Goal: Task Accomplishment & Management: Use online tool/utility

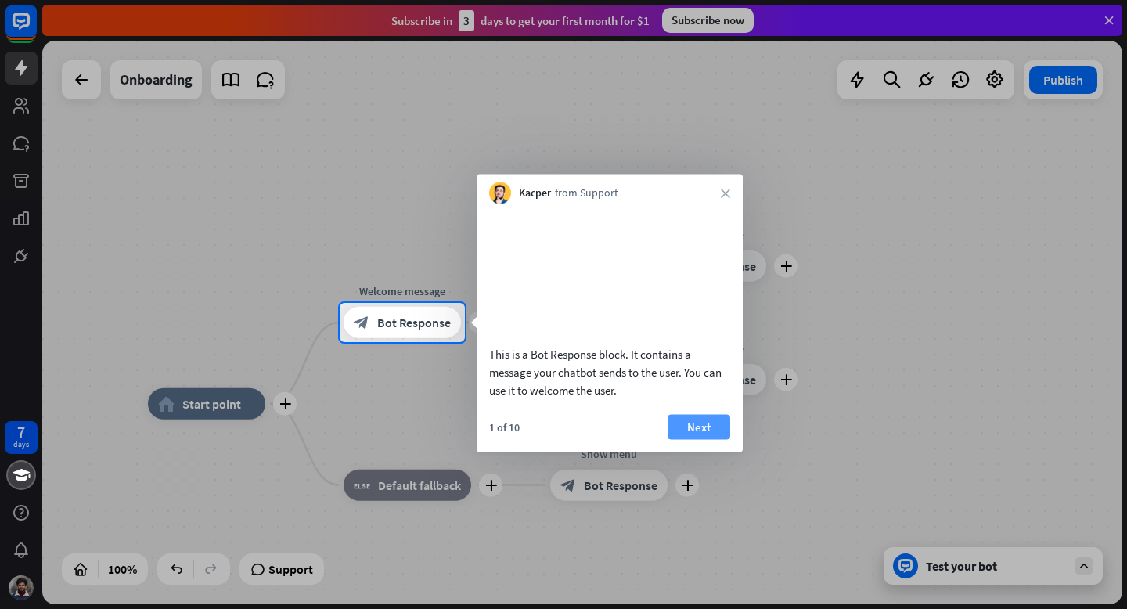
click at [701, 439] on button "Next" at bounding box center [698, 426] width 63 height 25
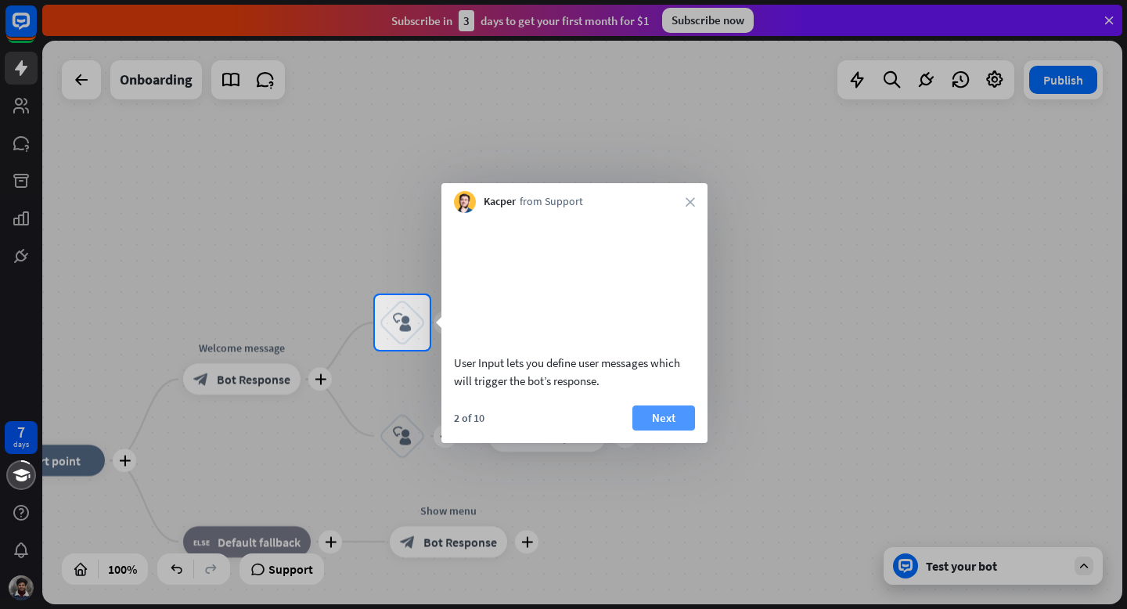
click at [656, 430] on button "Next" at bounding box center [663, 417] width 63 height 25
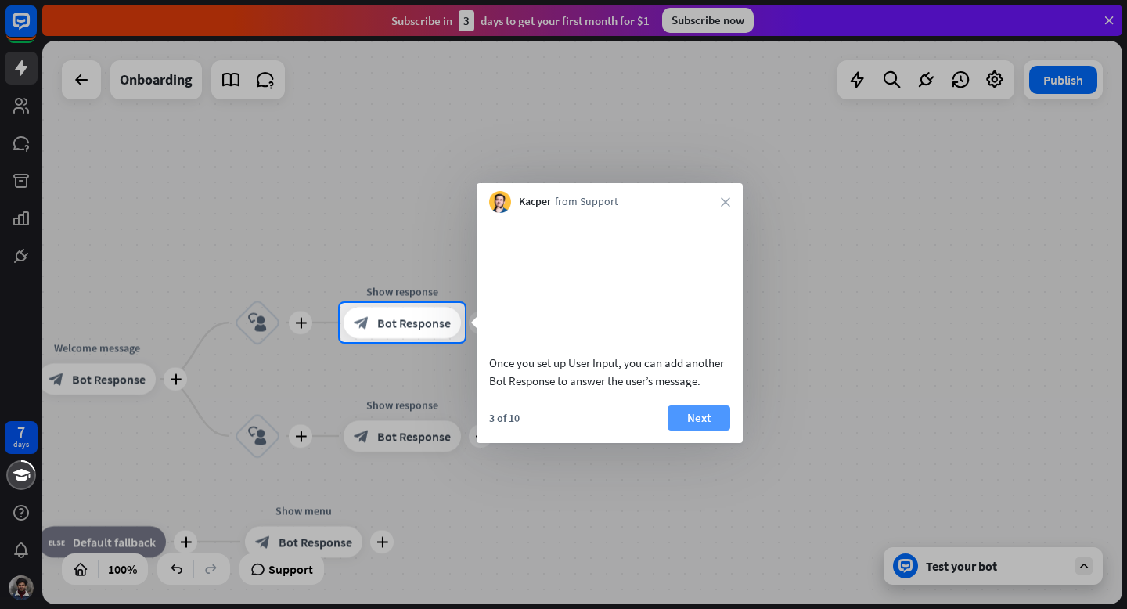
click at [680, 430] on button "Next" at bounding box center [698, 417] width 63 height 25
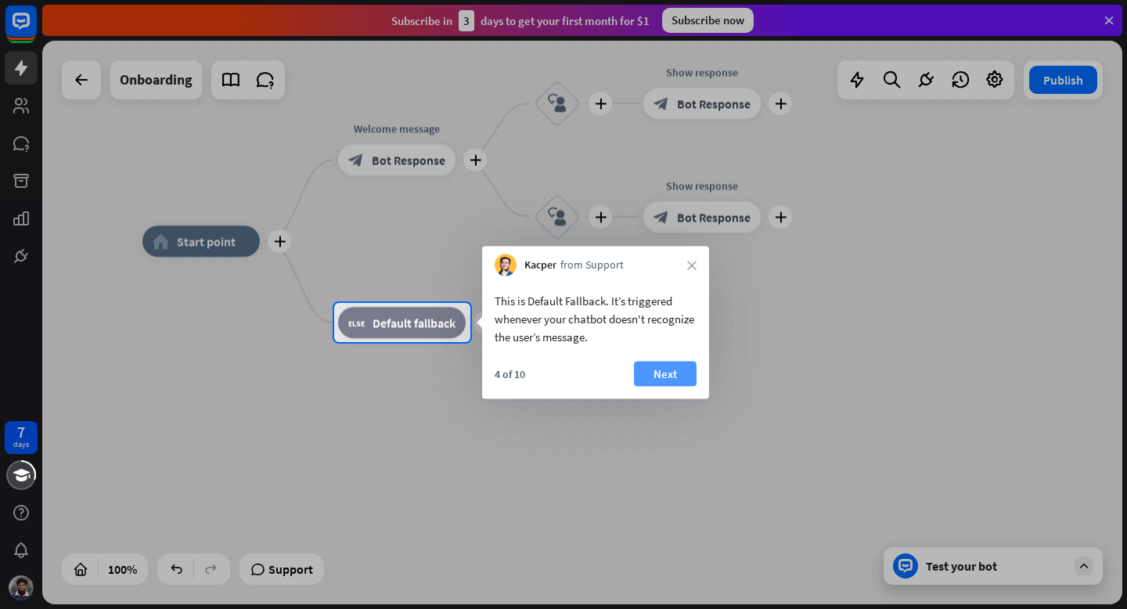
click at [656, 375] on button "Next" at bounding box center [665, 373] width 63 height 25
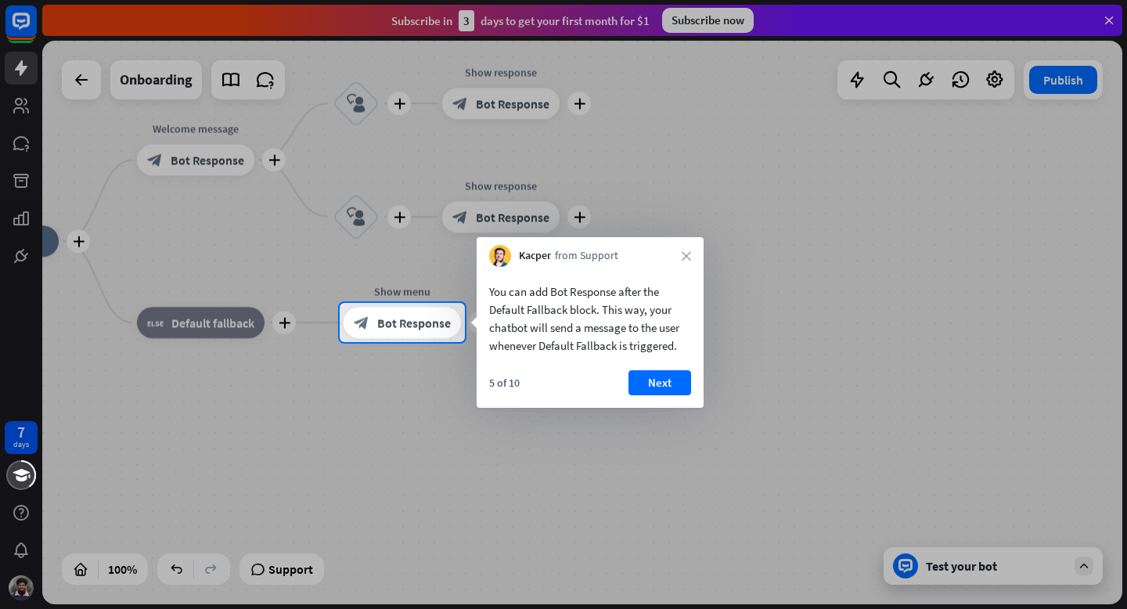
click at [656, 375] on button "Next" at bounding box center [659, 382] width 63 height 25
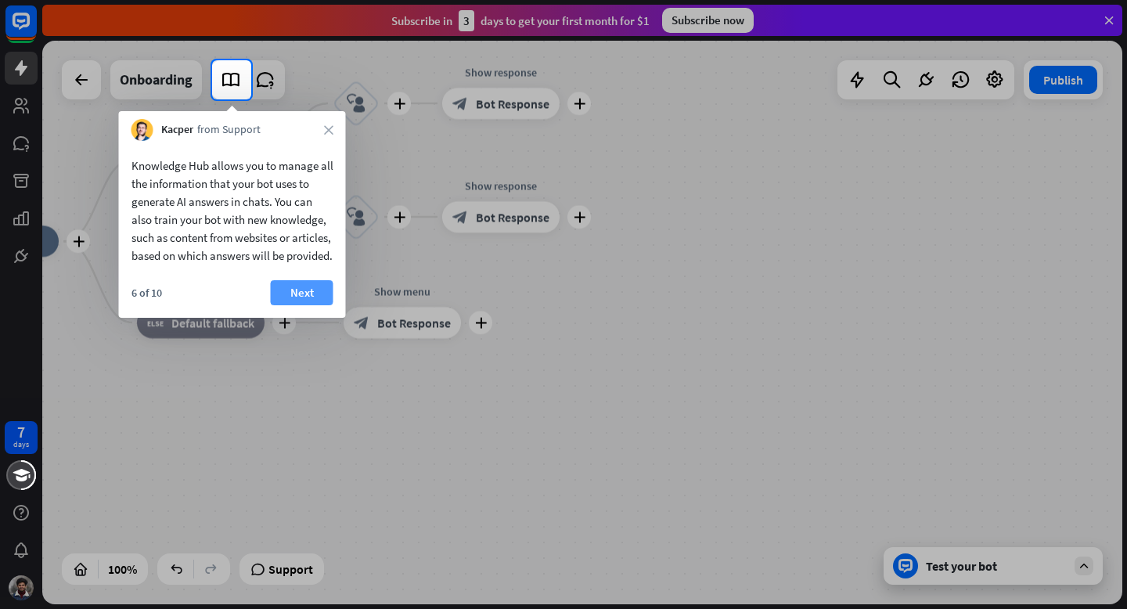
click at [310, 305] on button "Next" at bounding box center [302, 292] width 63 height 25
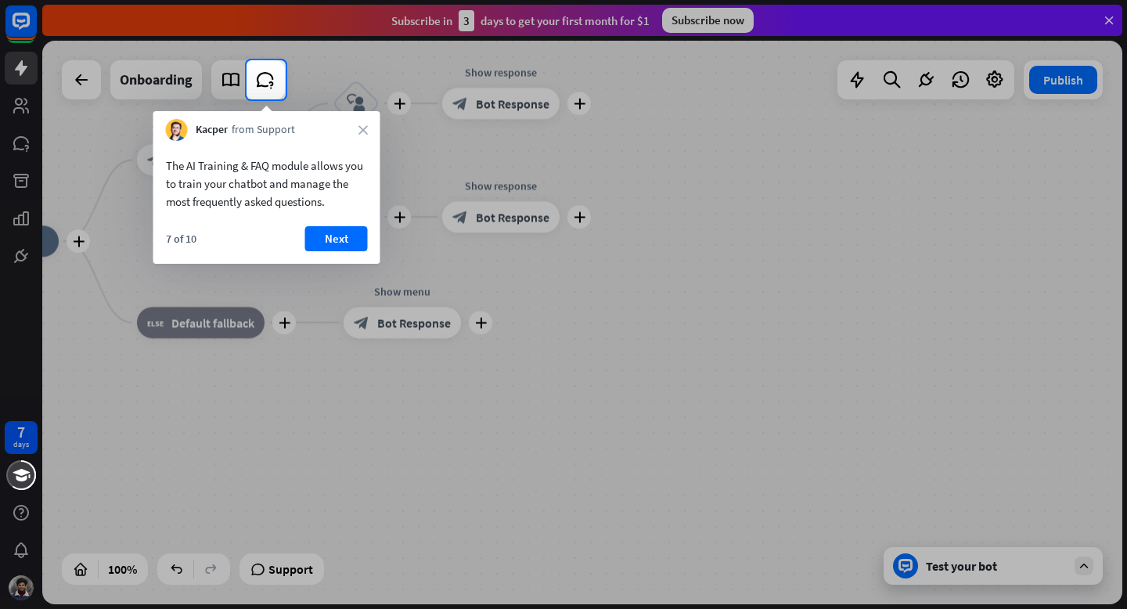
click at [230, 82] on div at bounding box center [123, 79] width 246 height 39
click at [344, 234] on button "Next" at bounding box center [336, 238] width 63 height 25
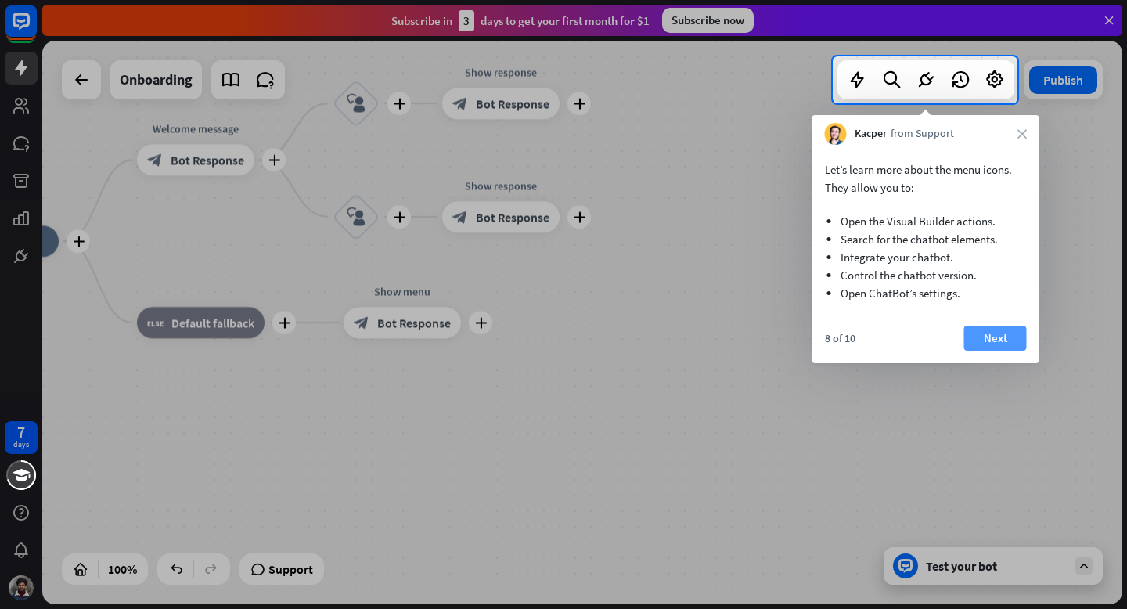
click at [994, 338] on button "Next" at bounding box center [995, 337] width 63 height 25
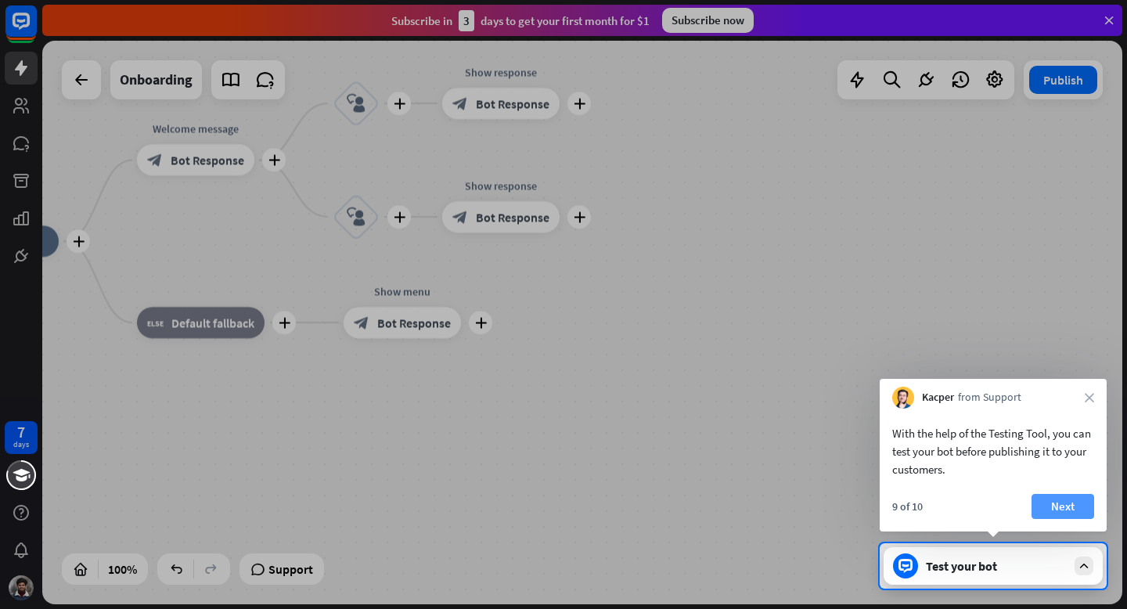
click at [1065, 503] on button "Next" at bounding box center [1062, 506] width 63 height 25
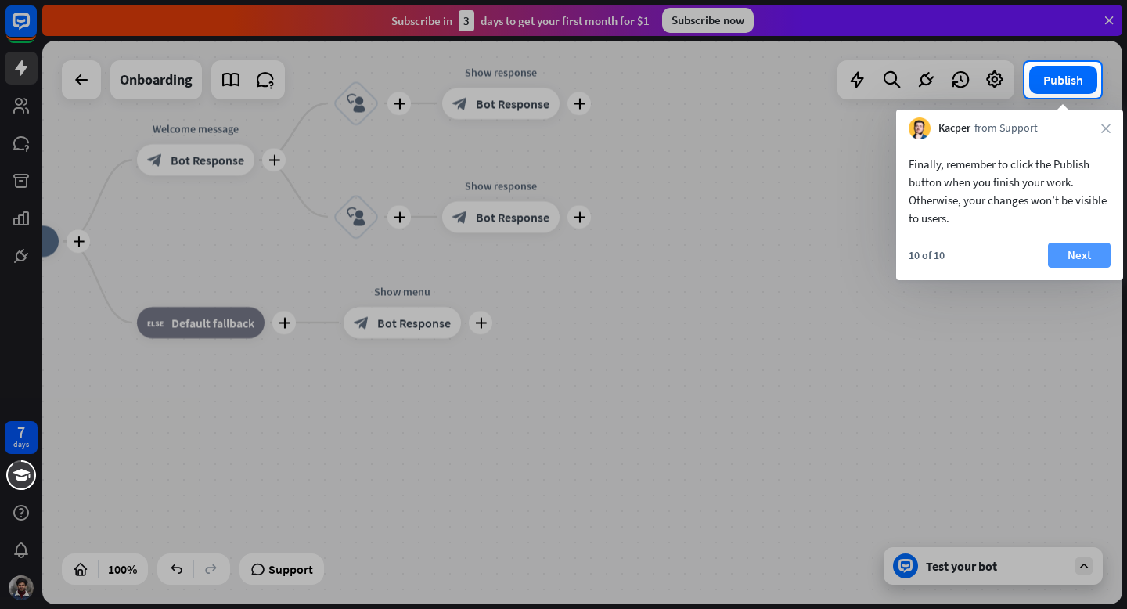
click at [1091, 260] on button "Next" at bounding box center [1079, 255] width 63 height 25
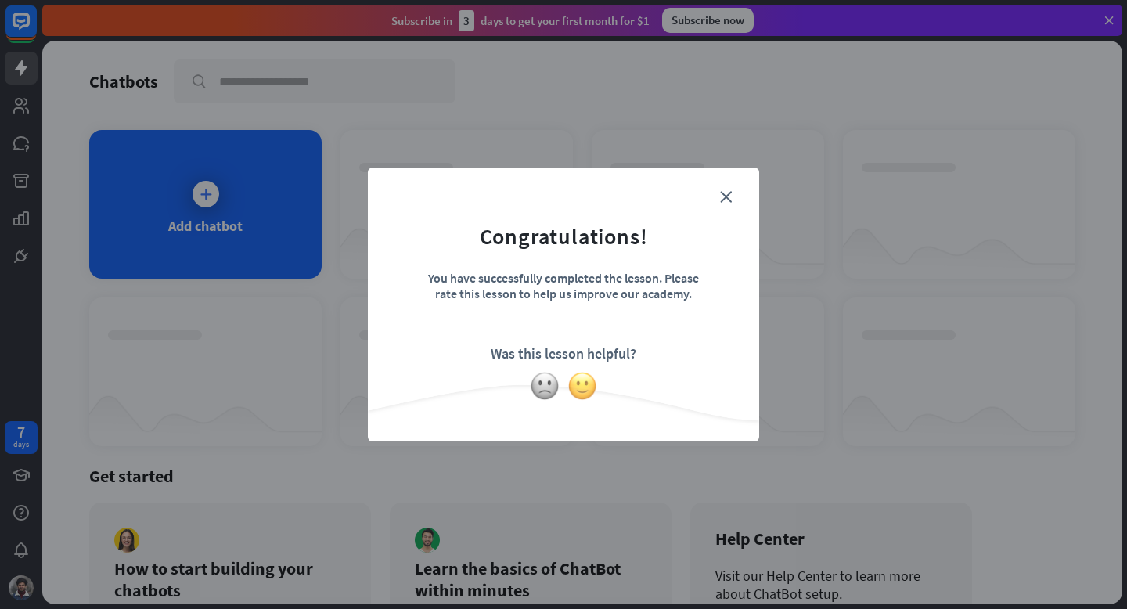
click at [584, 378] on img at bounding box center [582, 386] width 30 height 30
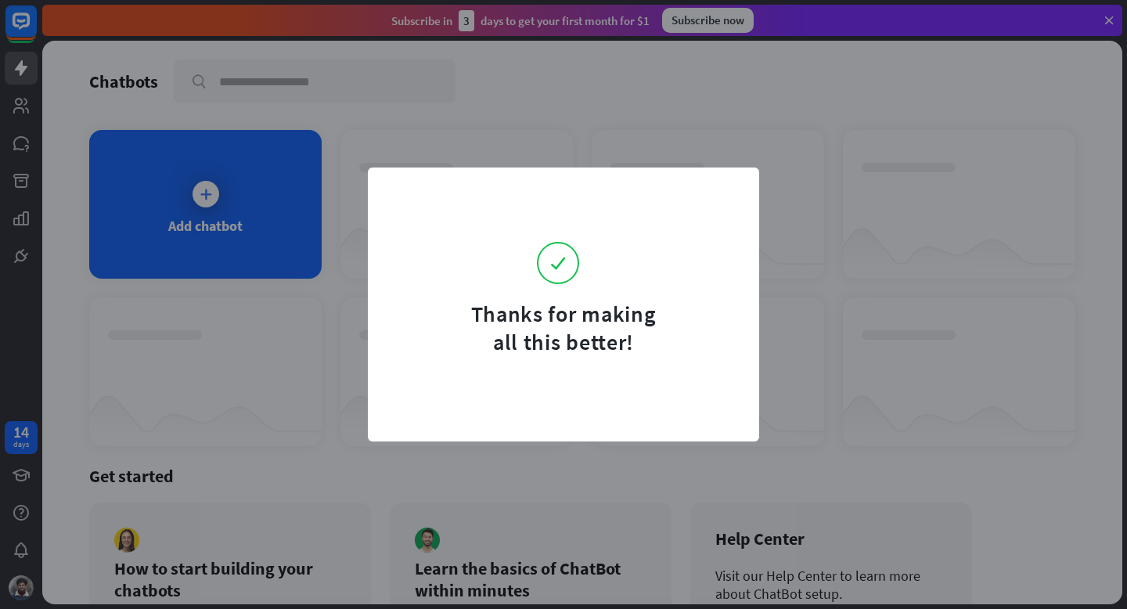
click at [742, 115] on div "Thanks for making all this better!" at bounding box center [563, 304] width 1127 height 609
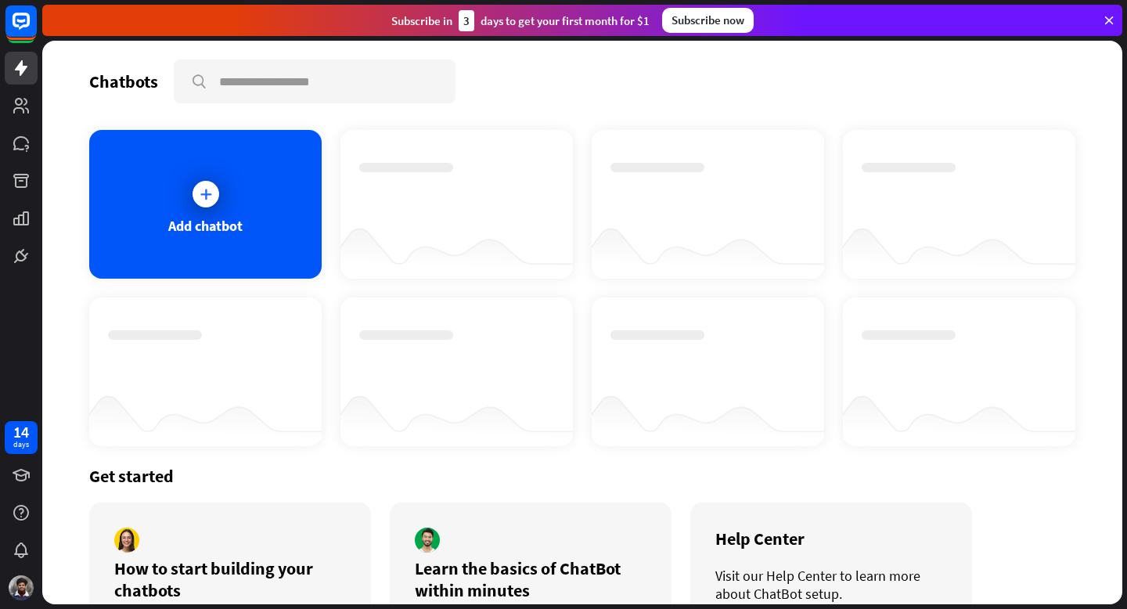
click at [227, 128] on div "Chatbots search Add chatbot Get started How to start building your chatbots Wat…" at bounding box center [582, 322] width 1080 height 563
click at [224, 201] on div "Add chatbot" at bounding box center [205, 204] width 232 height 149
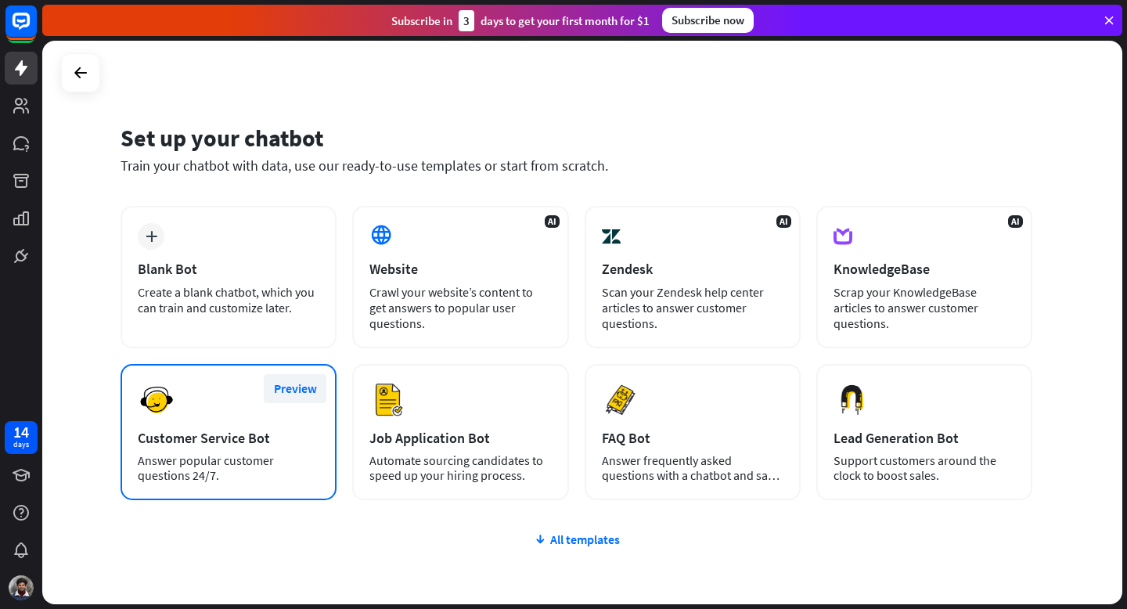
click at [278, 390] on button "Preview" at bounding box center [295, 388] width 63 height 29
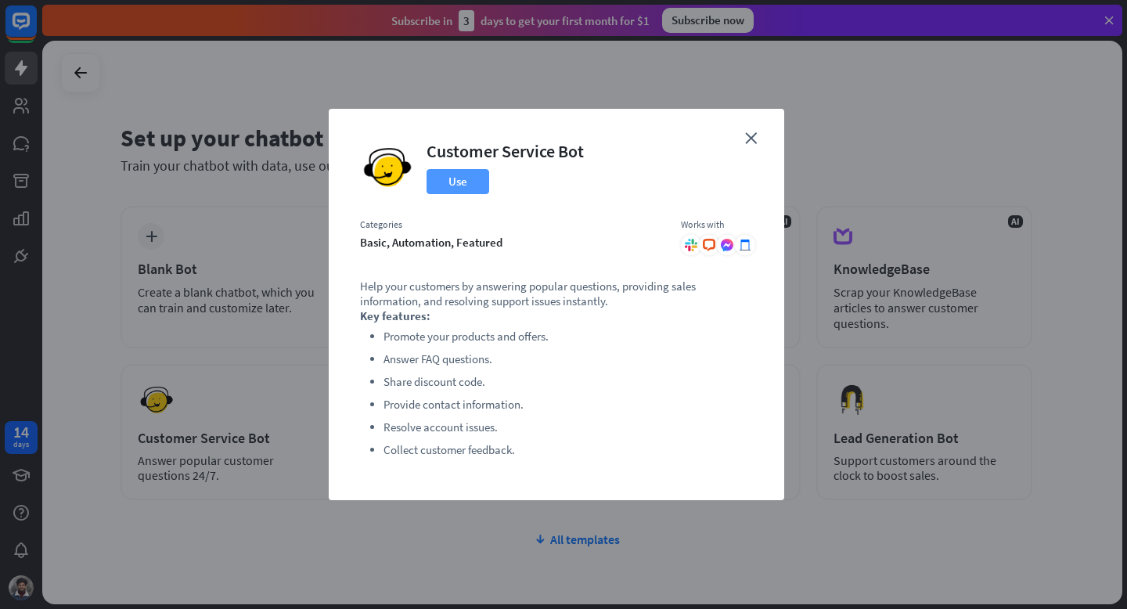
click at [471, 189] on button "Use" at bounding box center [457, 181] width 63 height 25
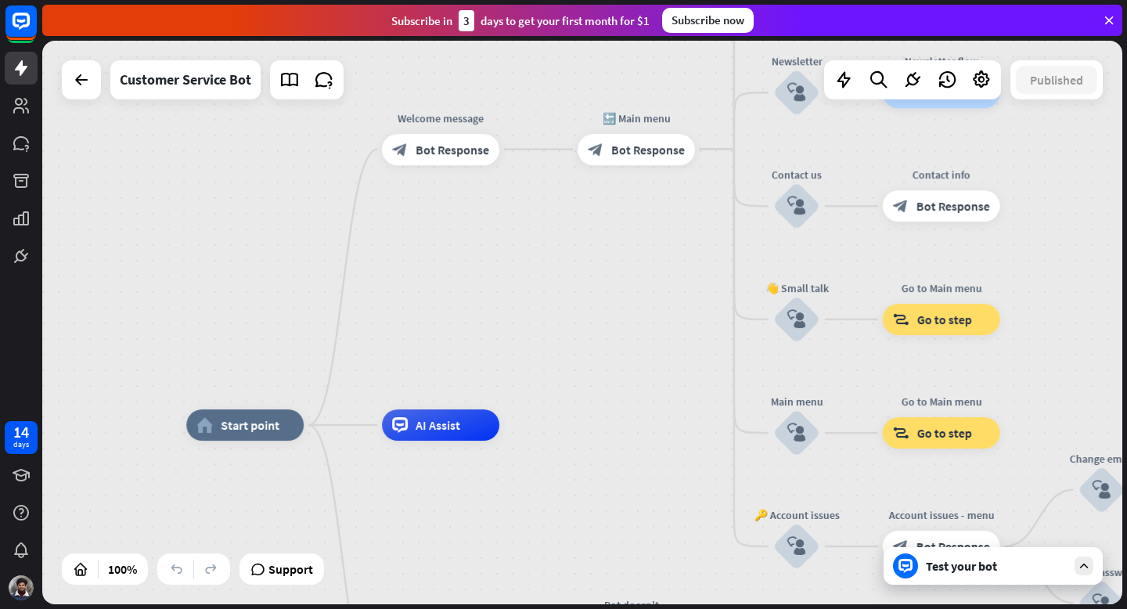
drag, startPoint x: 530, startPoint y: 196, endPoint x: 456, endPoint y: 298, distance: 126.1
click at [457, 298] on div "home_2 Start point Welcome message block_bot_response Bot Response 🔙 Main menu …" at bounding box center [582, 322] width 1080 height 563
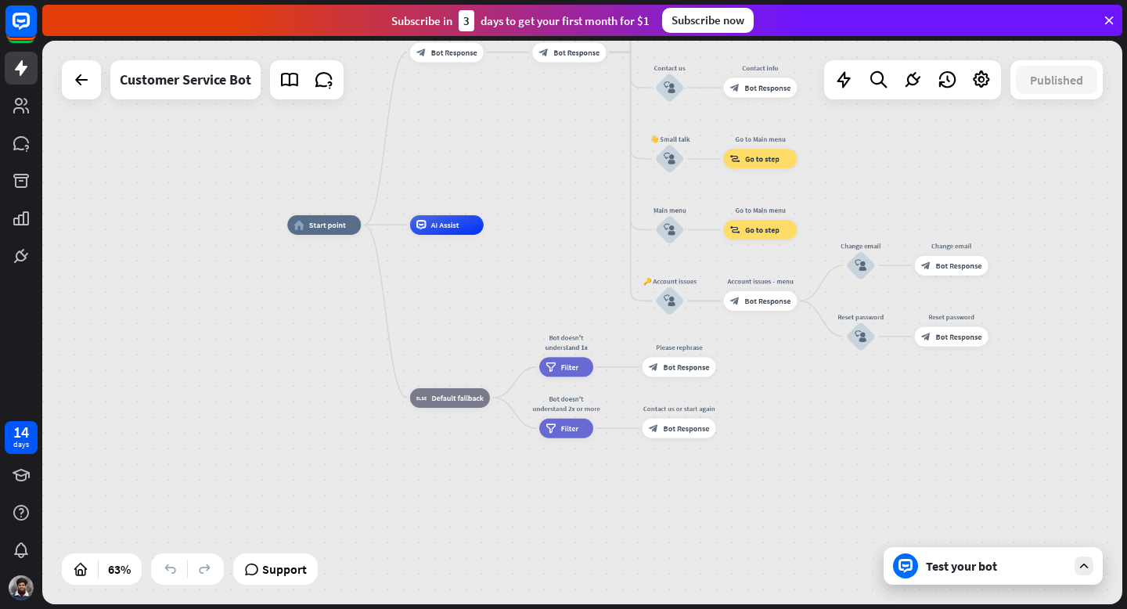
drag, startPoint x: 610, startPoint y: 474, endPoint x: 518, endPoint y: 508, distance: 98.3
click at [518, 508] on div "home_2 Start point Welcome message block_bot_response Bot Response 🔙 Main menu …" at bounding box center [625, 401] width 676 height 353
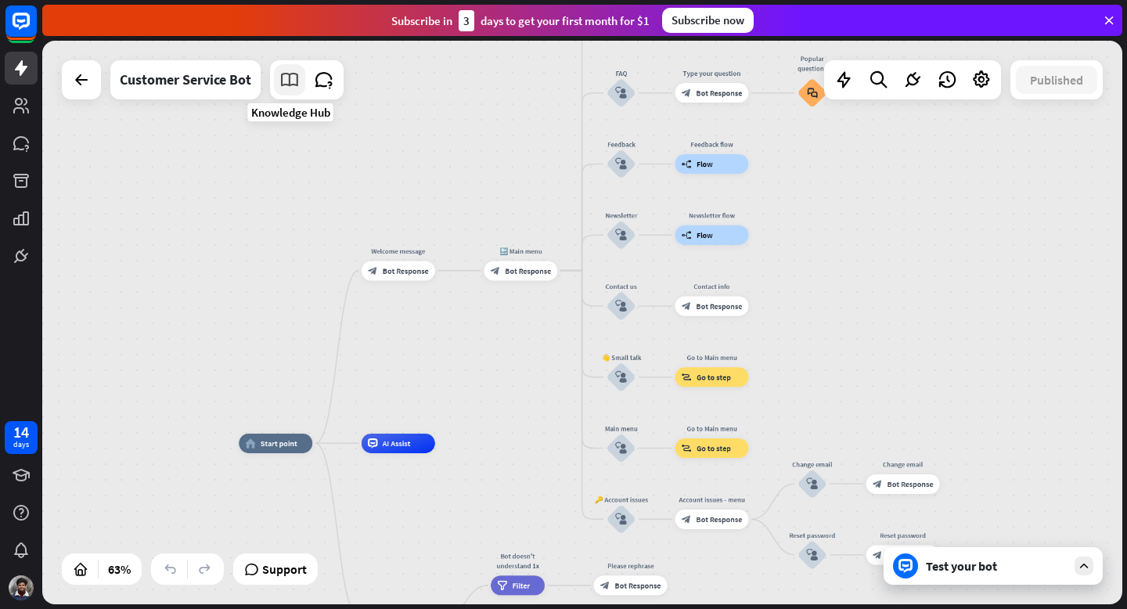
click at [275, 81] on link at bounding box center [289, 79] width 31 height 31
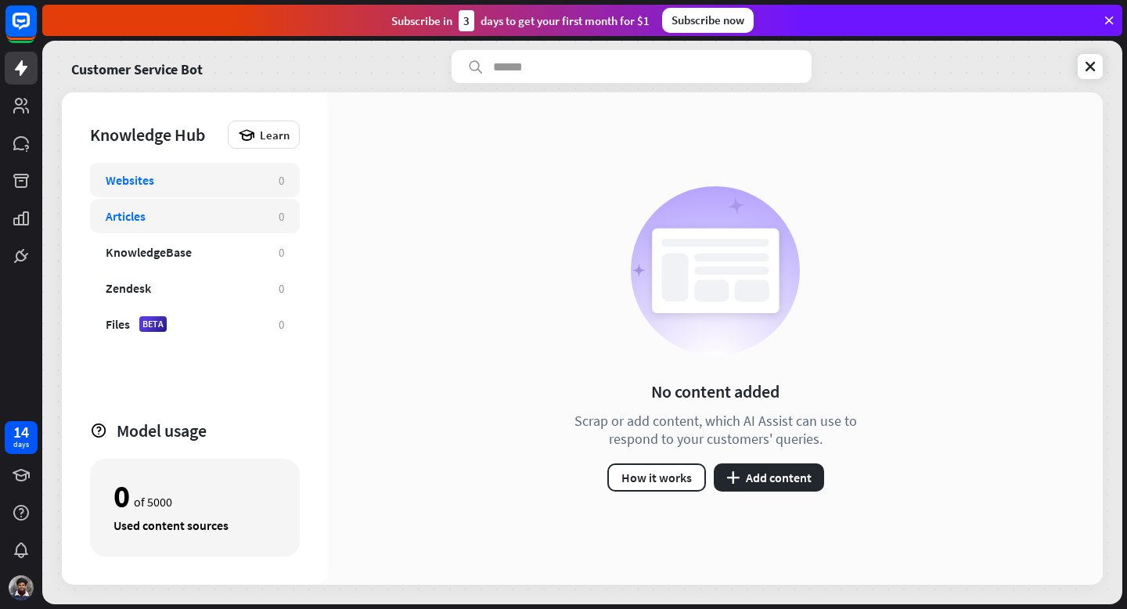
click at [225, 221] on div "Articles" at bounding box center [184, 216] width 157 height 16
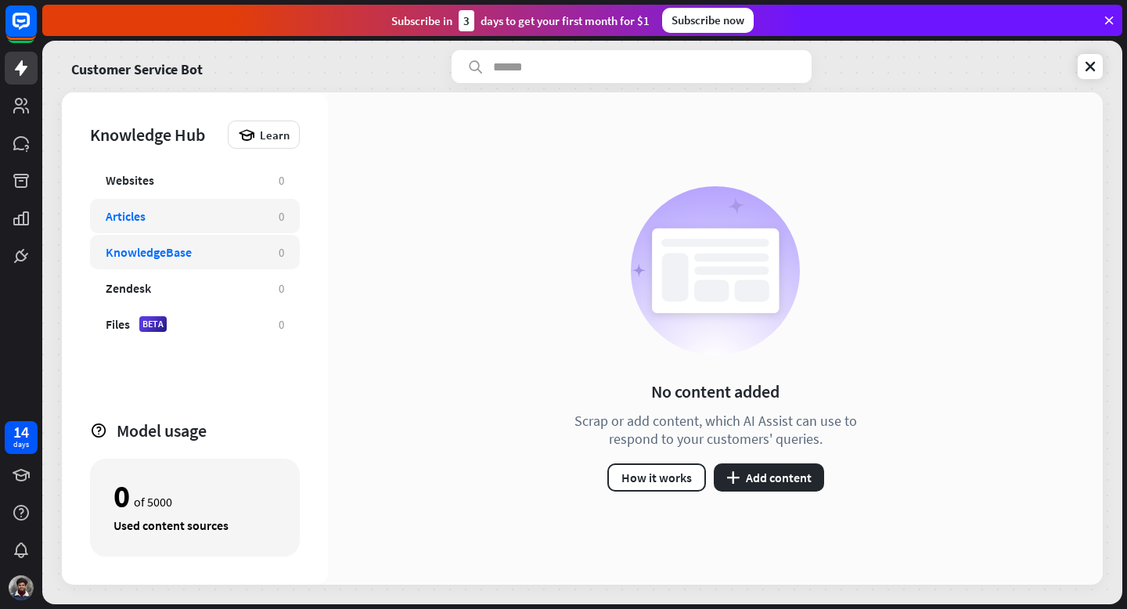
click at [221, 260] on div "KnowledgeBase 0" at bounding box center [195, 252] width 210 height 34
click at [790, 480] on button "plus Add content" at bounding box center [768, 477] width 110 height 28
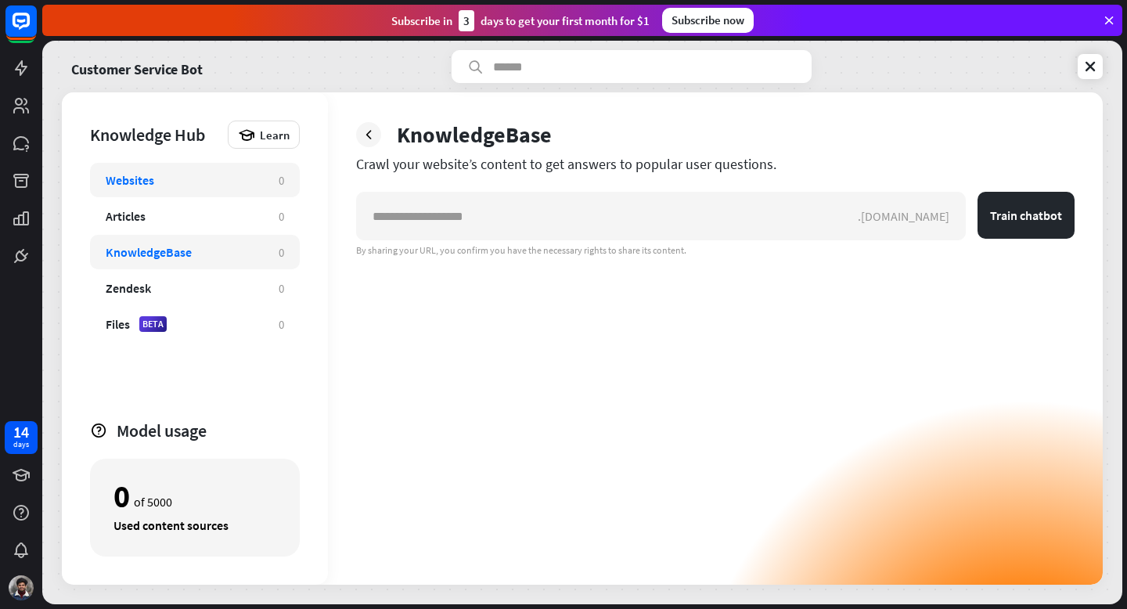
click at [218, 196] on div "Websites 0" at bounding box center [195, 180] width 210 height 34
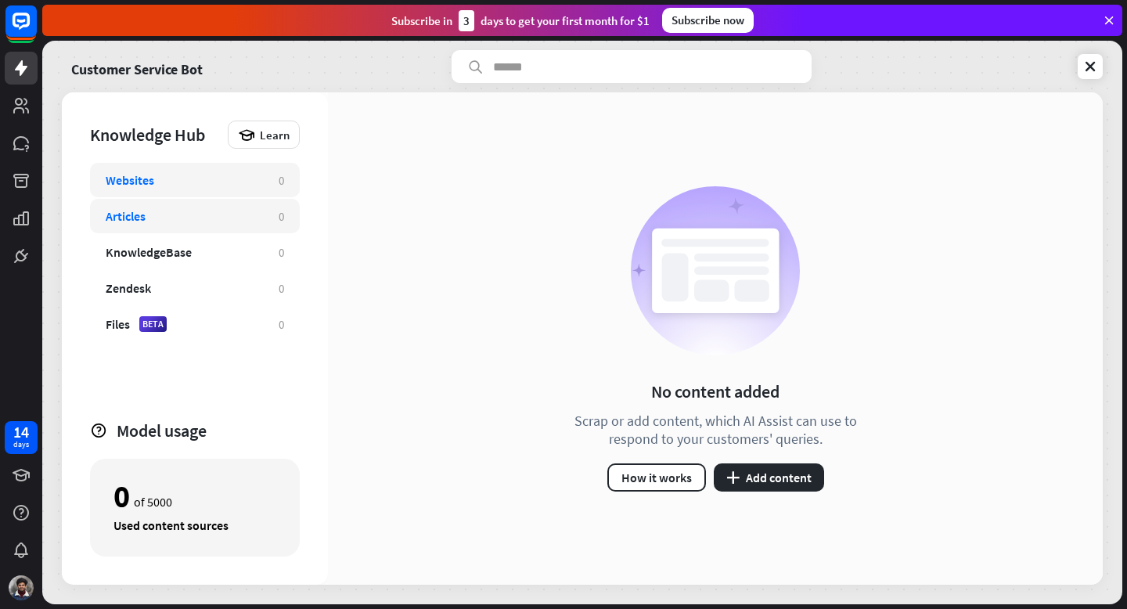
click at [218, 214] on div "Articles" at bounding box center [184, 216] width 157 height 16
click at [767, 464] on button "plus Add content" at bounding box center [768, 477] width 110 height 28
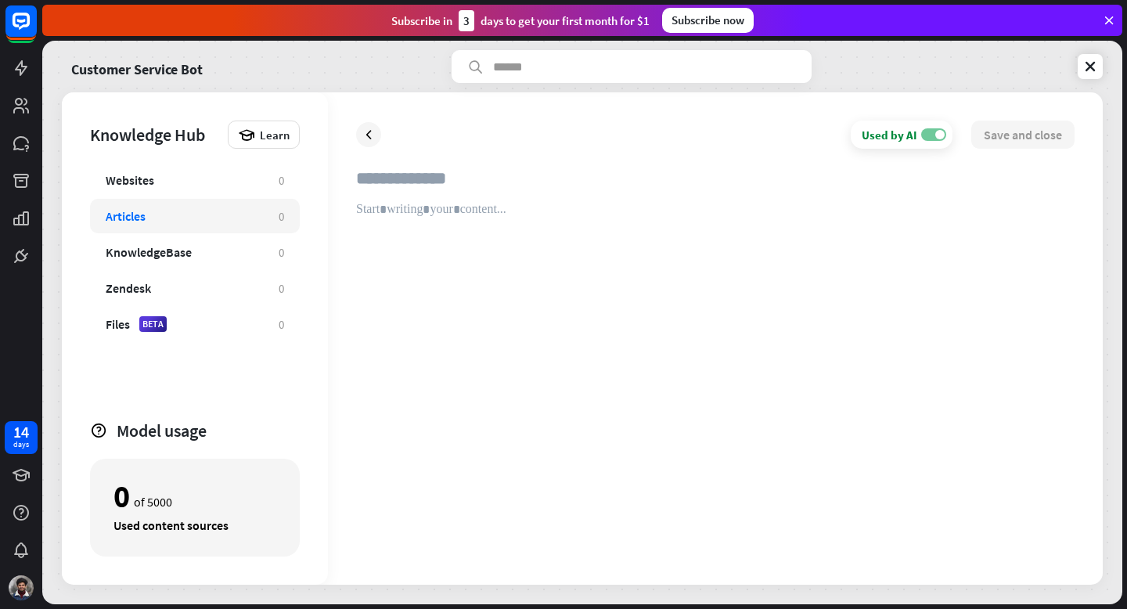
click at [932, 131] on label "ON" at bounding box center [933, 134] width 25 height 13
click at [932, 131] on label "OFF" at bounding box center [933, 134] width 25 height 13
click at [469, 175] on input "text" at bounding box center [715, 184] width 718 height 34
click at [235, 310] on div "Files BETA 0" at bounding box center [195, 324] width 210 height 34
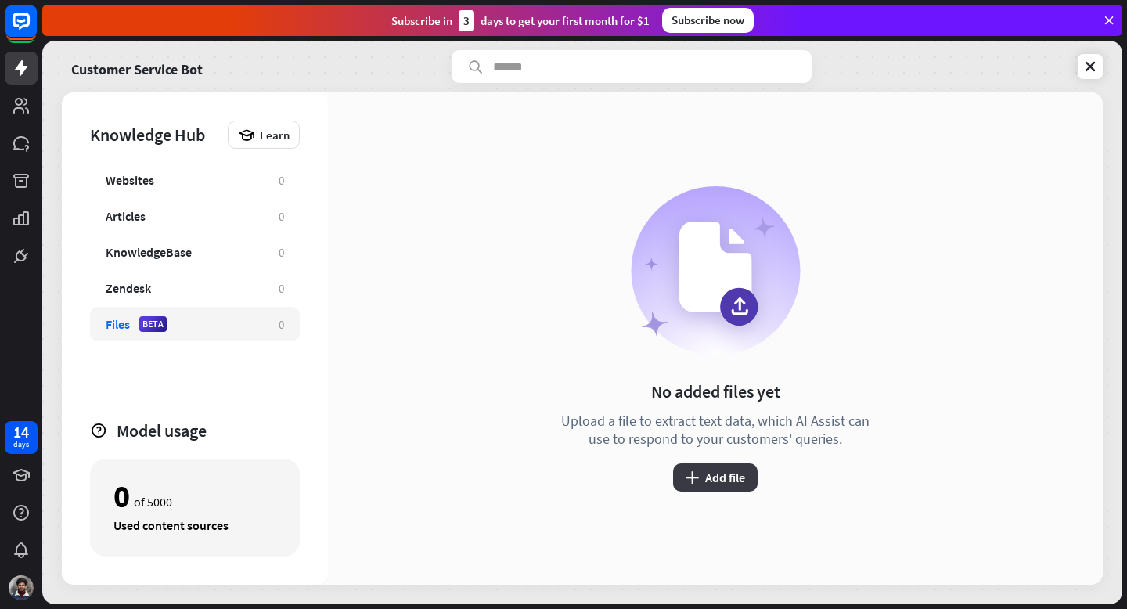
click at [715, 474] on button "plus Add file" at bounding box center [715, 477] width 84 height 28
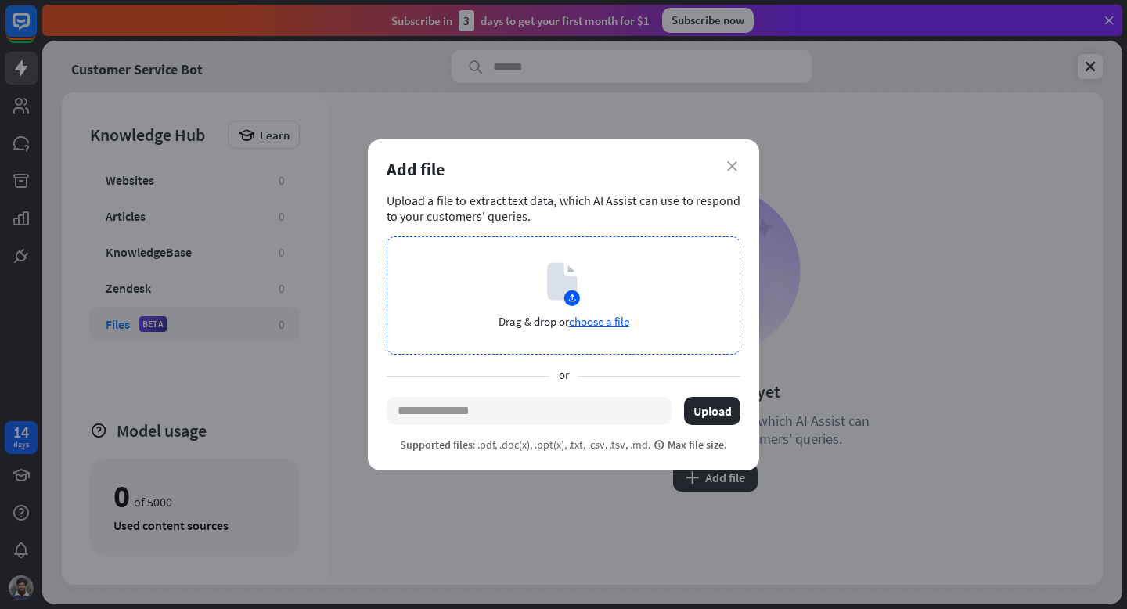
click at [601, 318] on span "choose a file" at bounding box center [599, 321] width 60 height 15
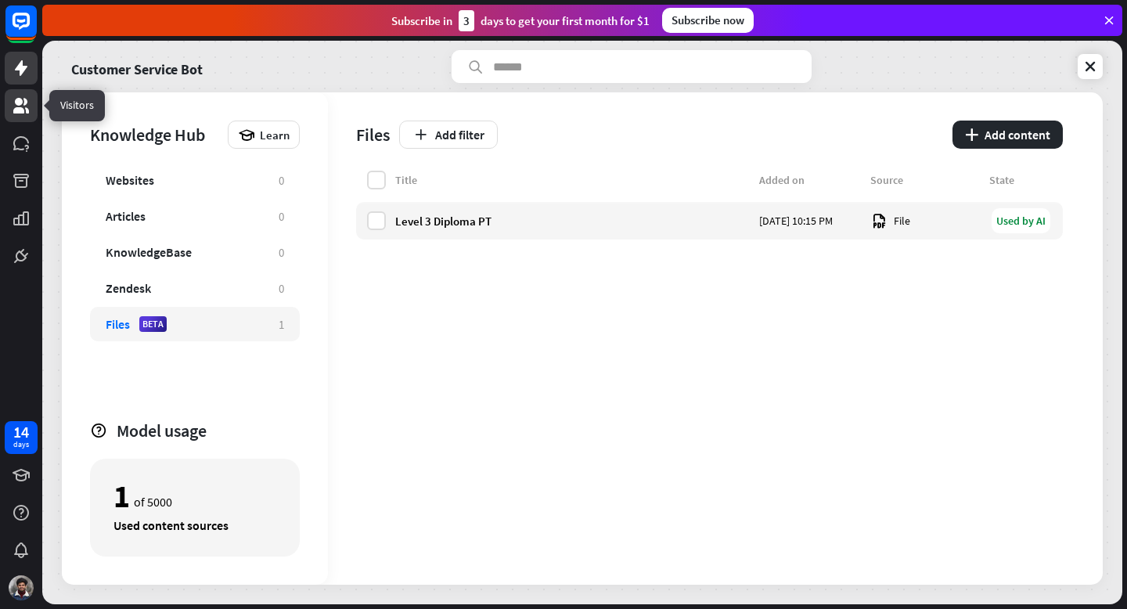
click at [26, 102] on icon at bounding box center [21, 106] width 16 height 16
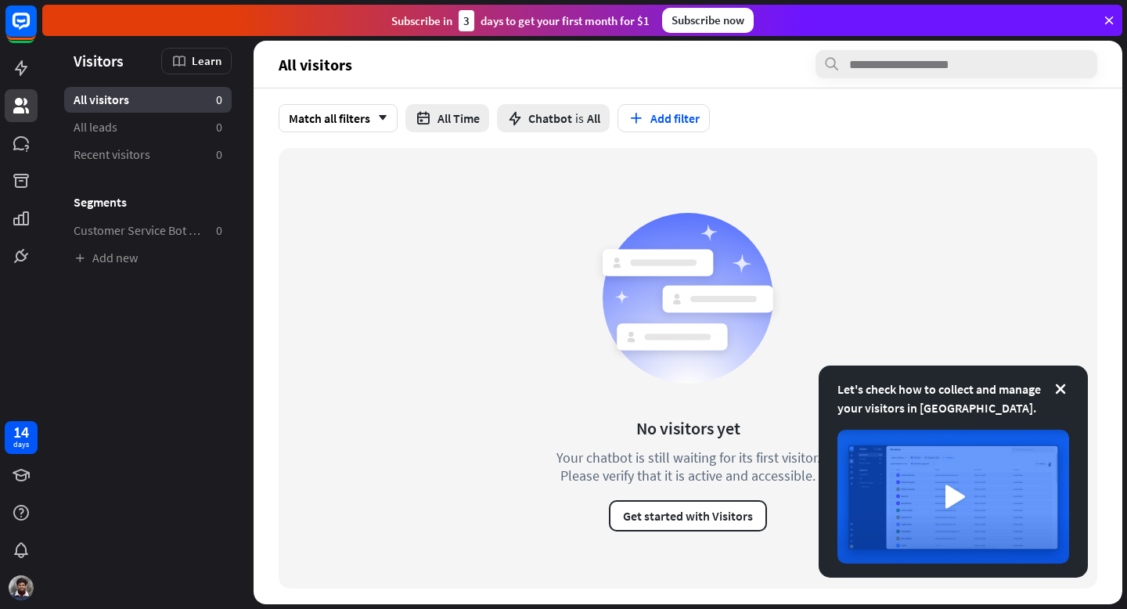
click at [30, 162] on div at bounding box center [21, 136] width 42 height 272
click at [24, 147] on icon at bounding box center [21, 143] width 19 height 19
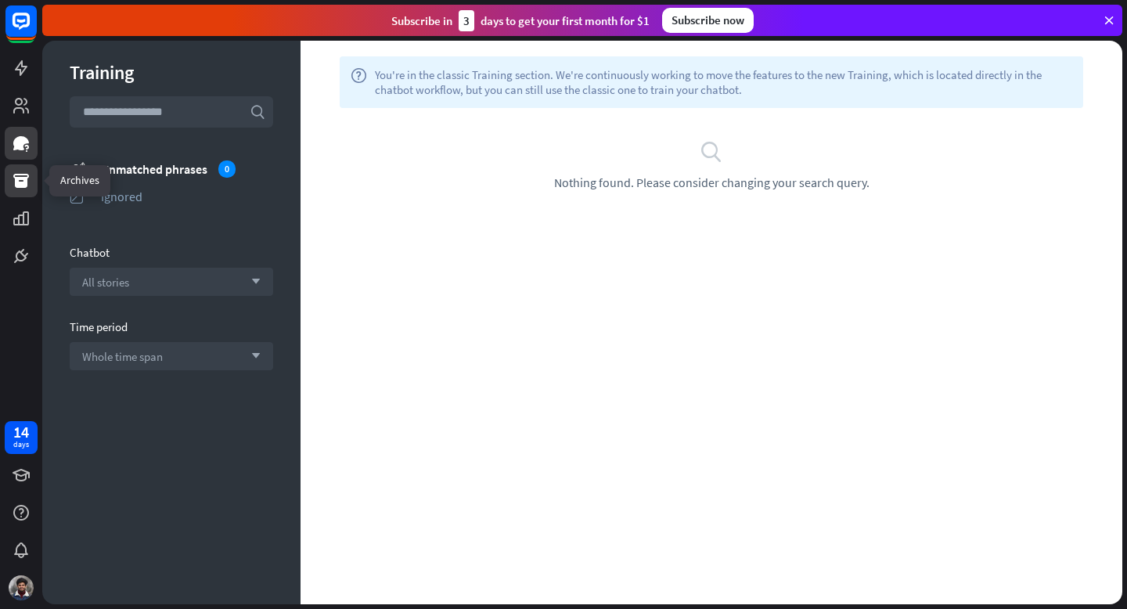
click at [12, 182] on icon at bounding box center [21, 180] width 19 height 19
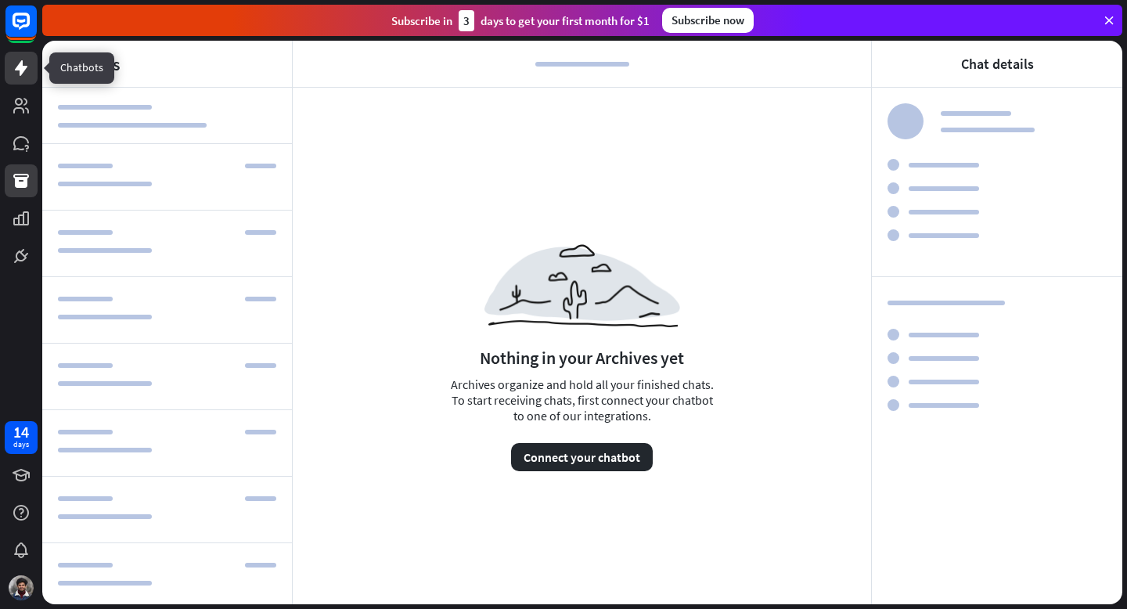
click at [19, 72] on icon at bounding box center [21, 68] width 19 height 19
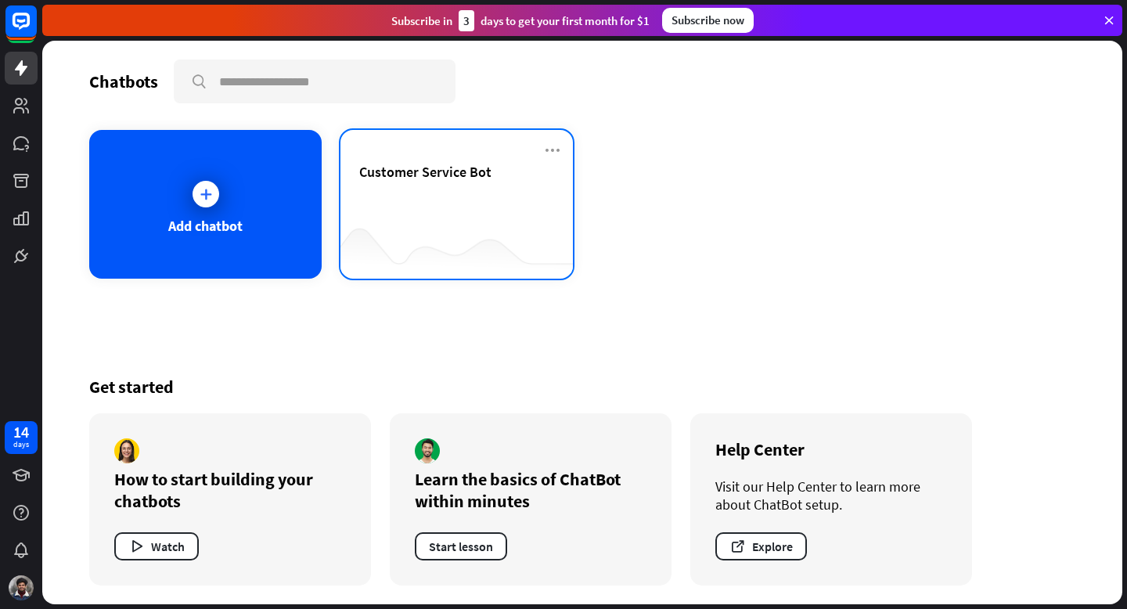
click at [451, 188] on div "Customer Service Bot" at bounding box center [456, 190] width 195 height 55
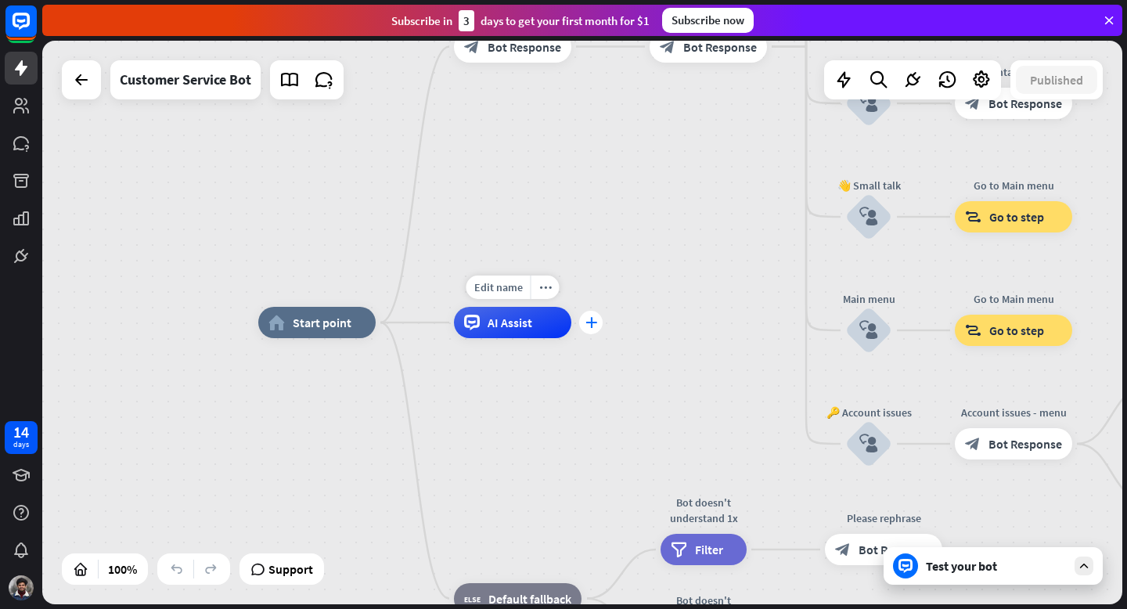
click at [591, 318] on icon "plus" at bounding box center [591, 322] width 12 height 11
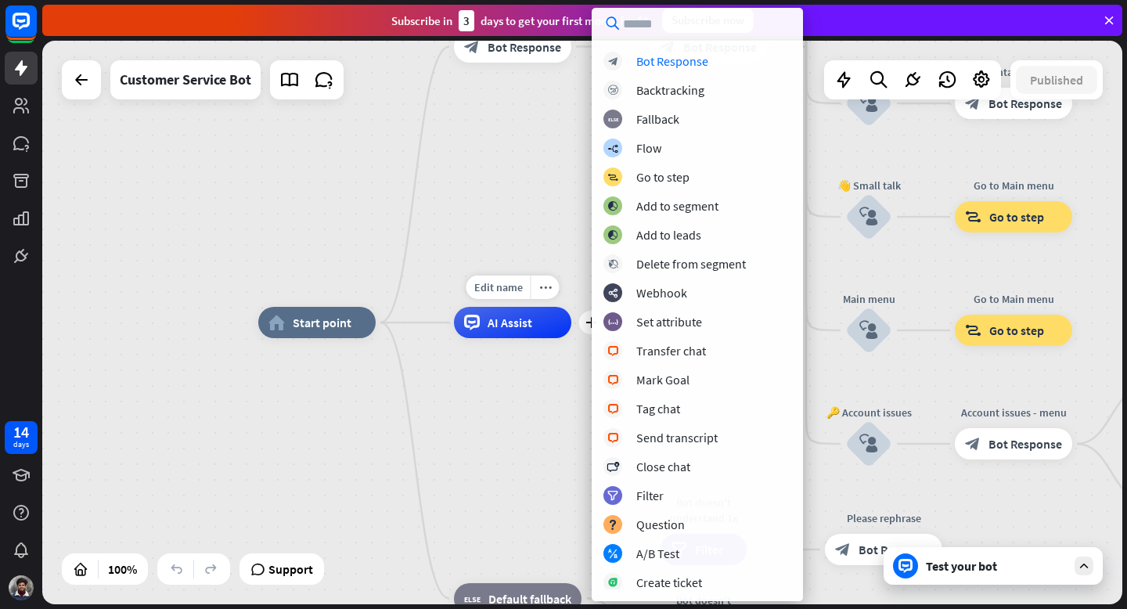
click at [550, 338] on div "Edit name more_horiz plus AI Assist" at bounding box center [512, 322] width 117 height 31
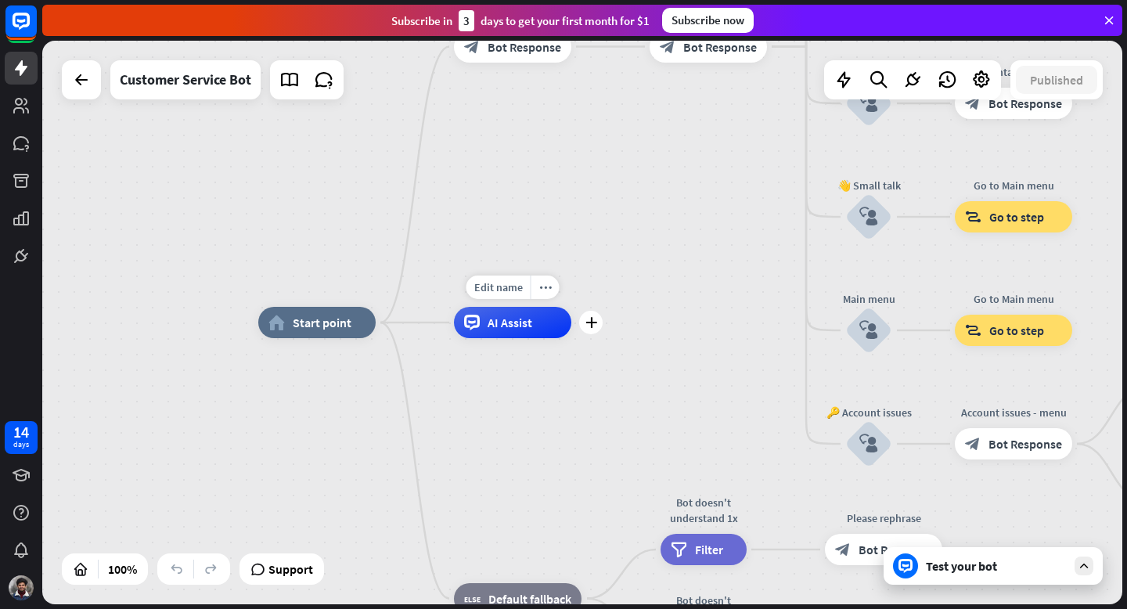
click at [536, 336] on div "AI Assist" at bounding box center [512, 322] width 117 height 31
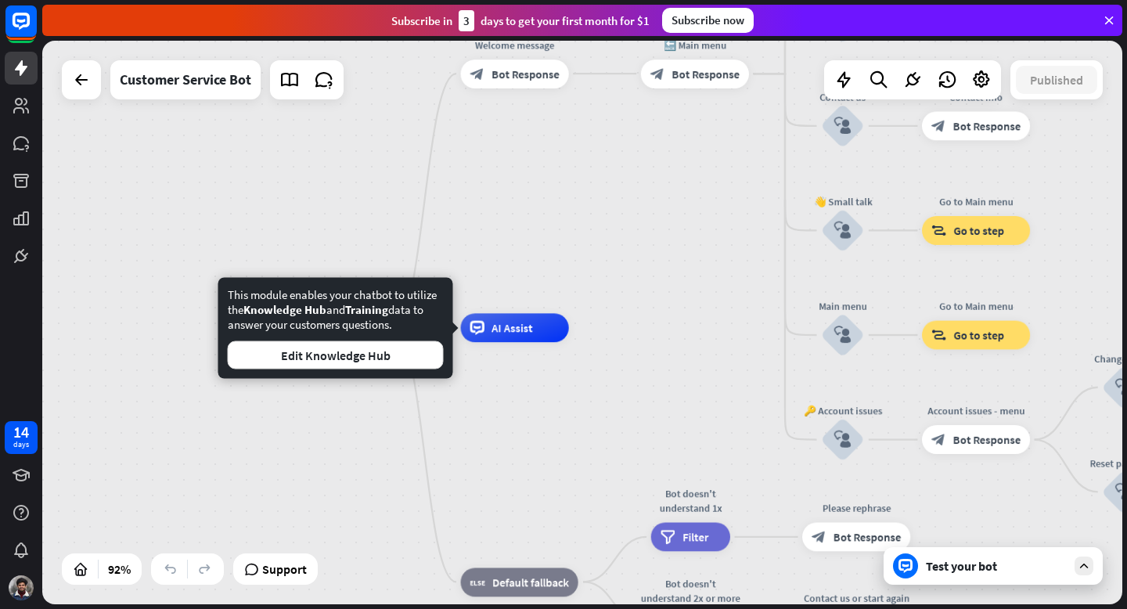
click at [562, 386] on div "home_2 Start point Welcome message block_bot_response Bot Response 🔙 Main menu …" at bounding box center [777, 587] width 994 height 519
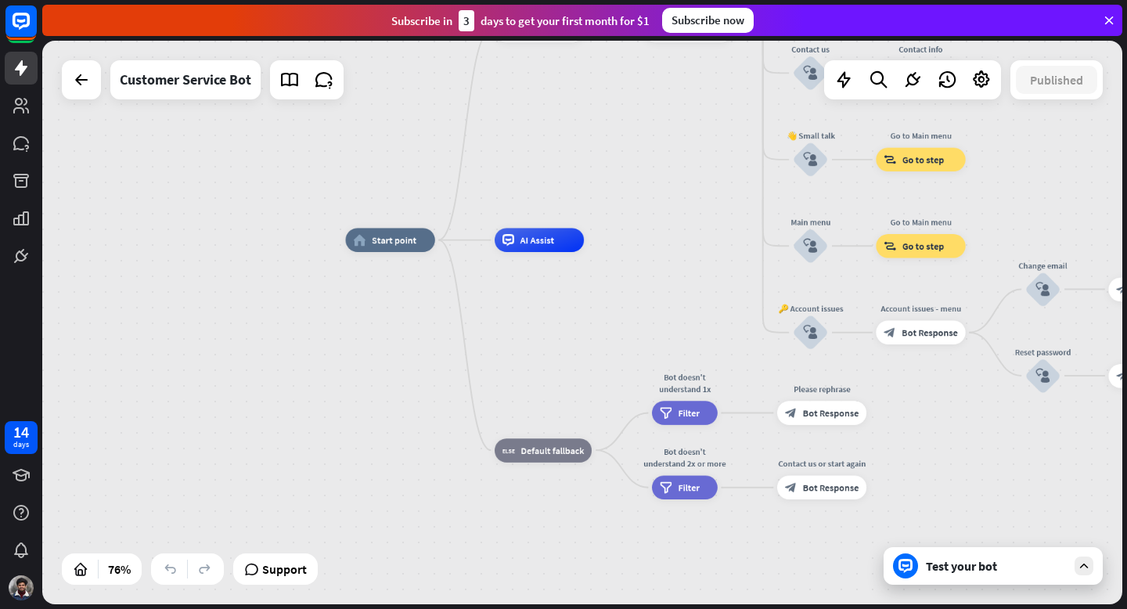
drag, startPoint x: 706, startPoint y: 358, endPoint x: 723, endPoint y: 261, distance: 98.5
click at [723, 261] on div "home_2 Start point Welcome message block_bot_response Bot Response 🔙 Main menu …" at bounding box center [757, 454] width 822 height 429
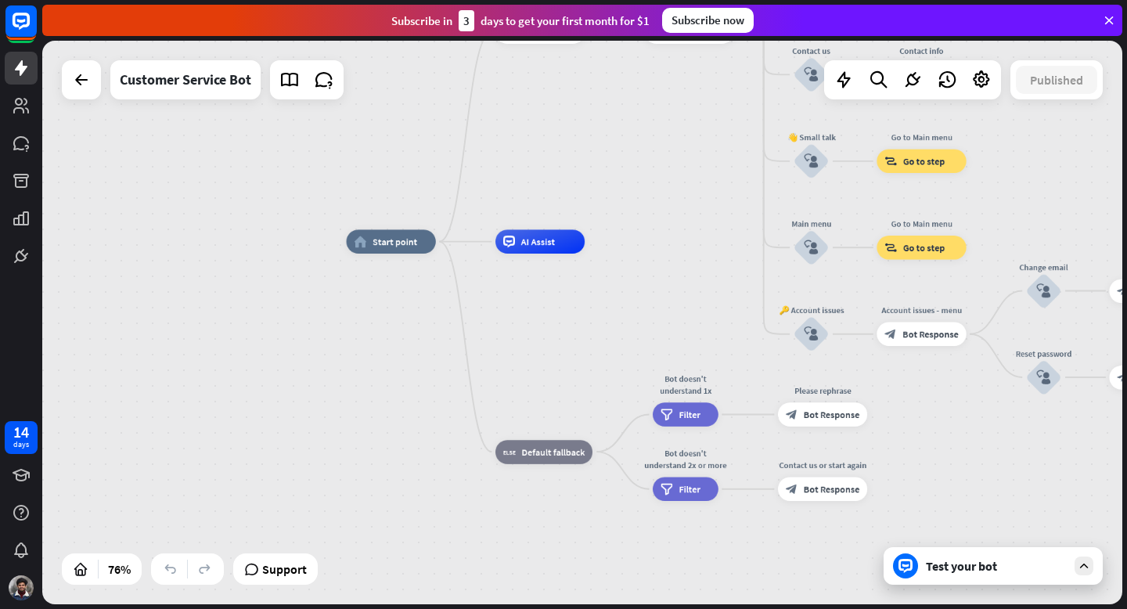
click at [456, 189] on div "home_2 Start point Welcome message block_bot_response Bot Response 🔙 Main menu …" at bounding box center [582, 322] width 1080 height 563
click at [462, 178] on div "home_2 Start point Welcome message block_bot_response Bot Response 🔙 Main menu …" at bounding box center [582, 322] width 1080 height 563
click at [993, 573] on div "Test your bot" at bounding box center [996, 566] width 141 height 16
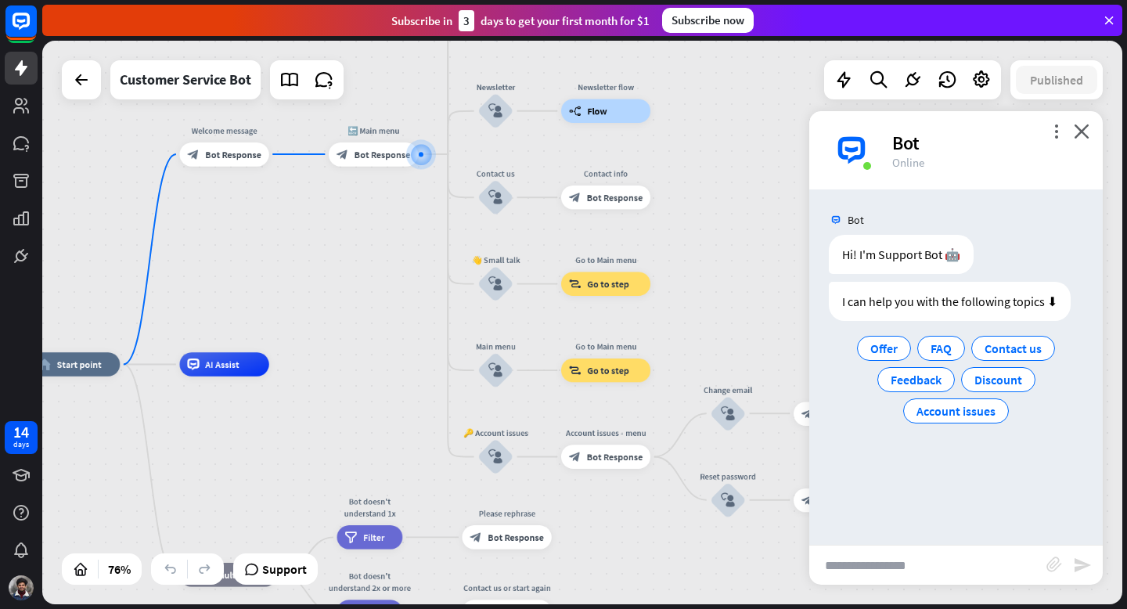
drag, startPoint x: 728, startPoint y: 447, endPoint x: 699, endPoint y: 279, distance: 170.7
click at [699, 279] on div "home_2 Start point Welcome message block_bot_response Bot Response 🔙 Main menu …" at bounding box center [582, 322] width 1080 height 563
click at [904, 575] on input "text" at bounding box center [927, 564] width 237 height 39
type input "**********"
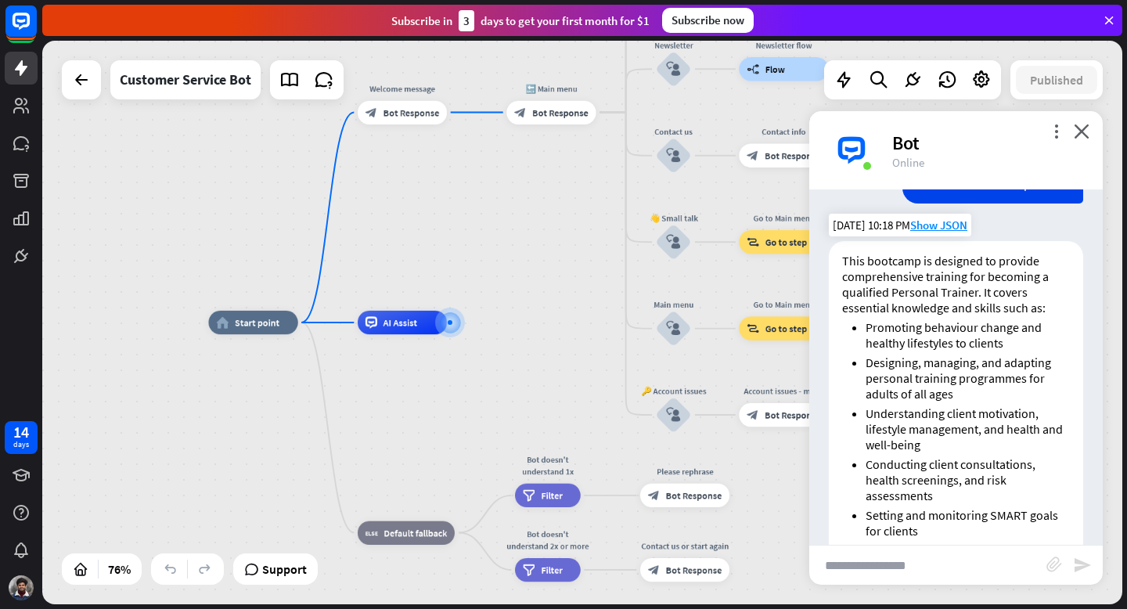
scroll to position [184, 0]
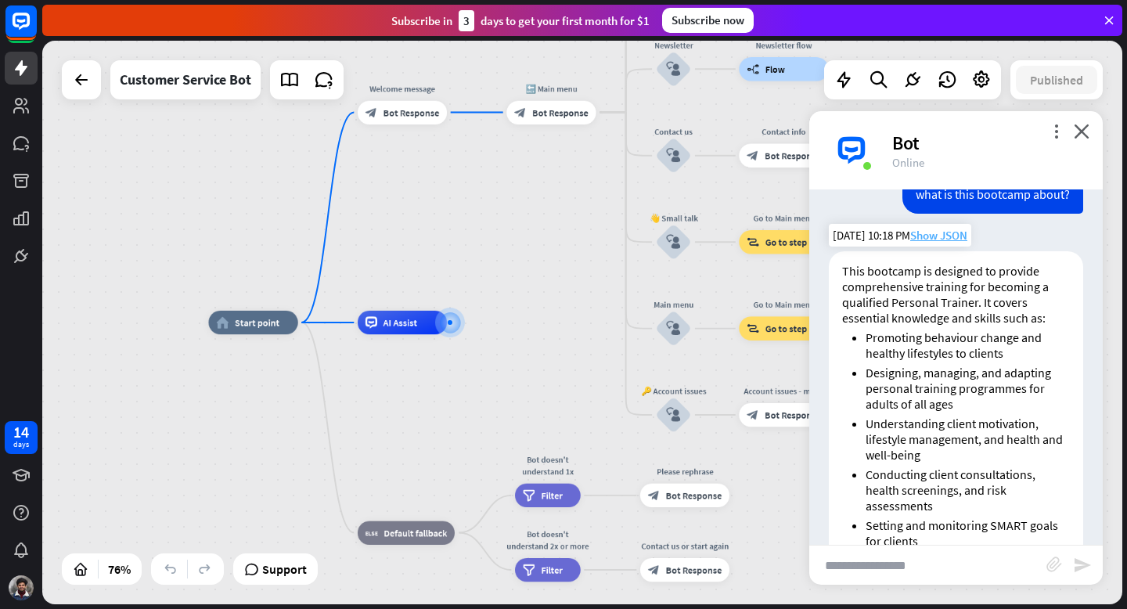
click at [944, 234] on span "Show JSON" at bounding box center [938, 235] width 57 height 15
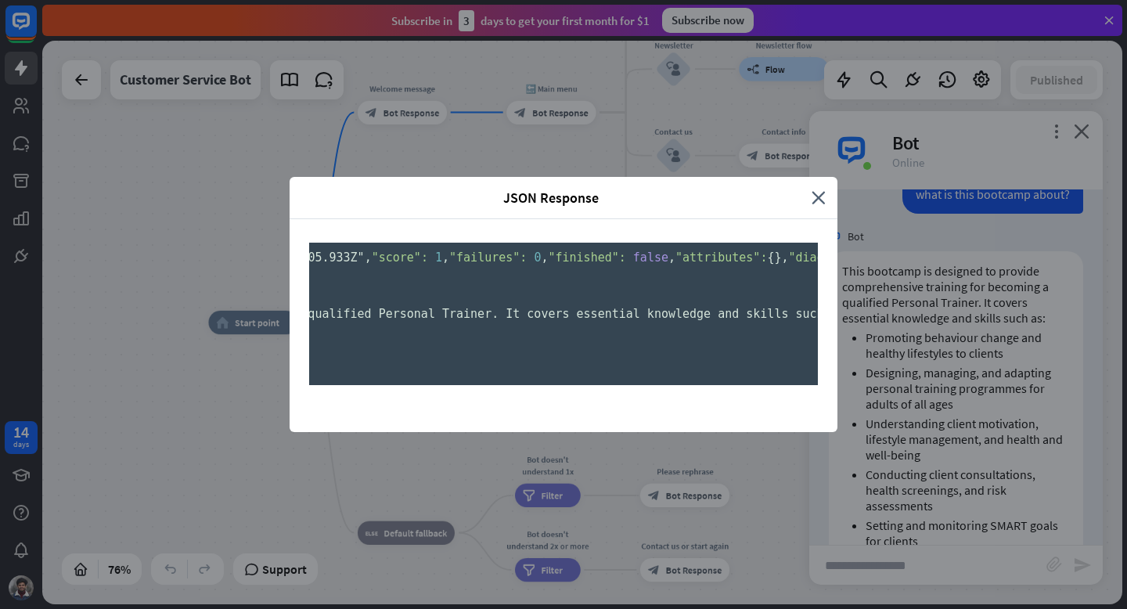
scroll to position [0, 1026]
click at [947, 378] on div "JSON Response close { "id": "51e16a89-c1ad-47d6-a56b-3651a4c66c8b" , "chatId": …" at bounding box center [563, 304] width 1127 height 609
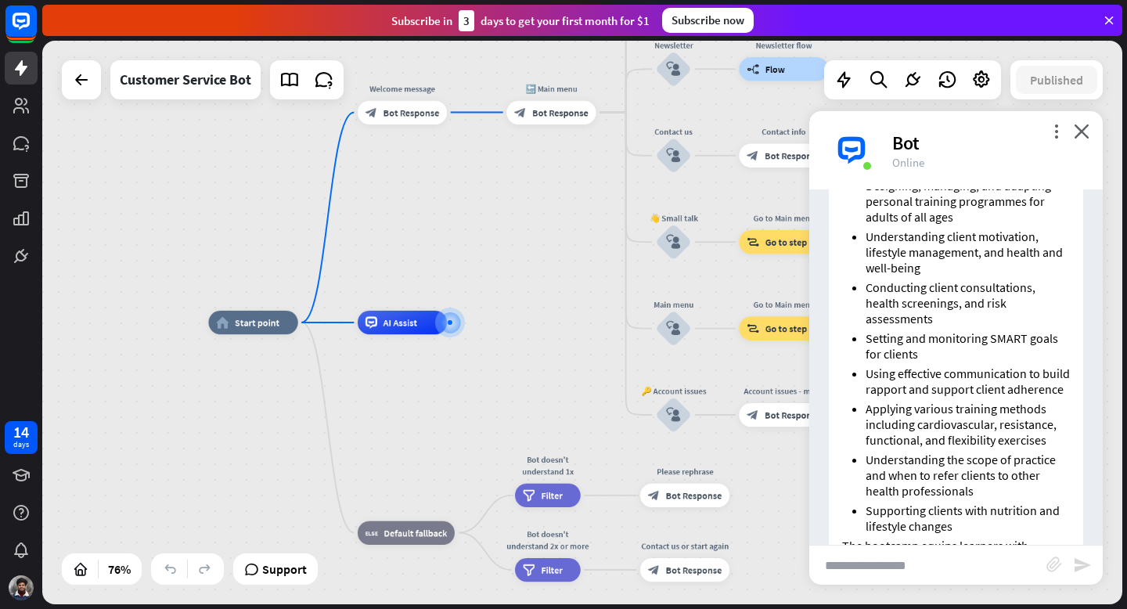
scroll to position [462, 0]
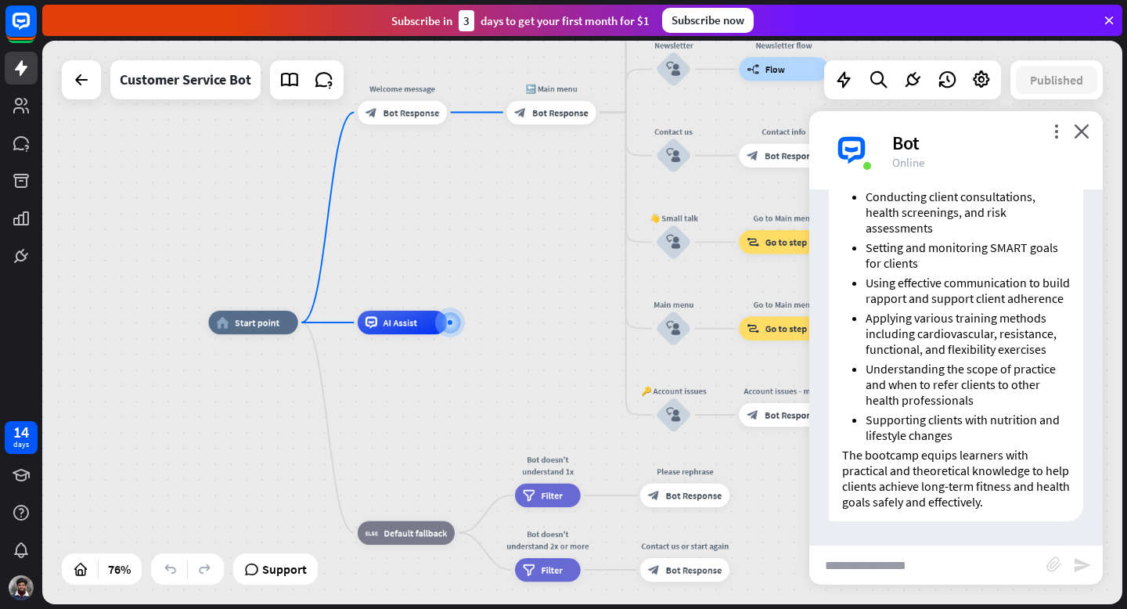
click at [922, 566] on input "text" at bounding box center [927, 564] width 237 height 39
type input "**********"
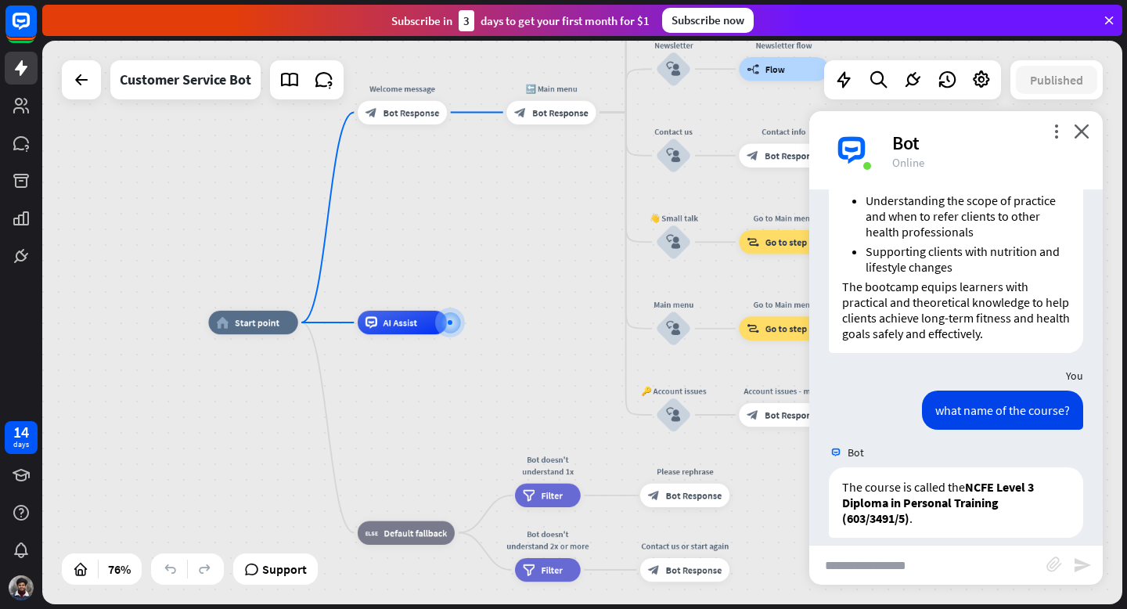
scroll to position [646, 0]
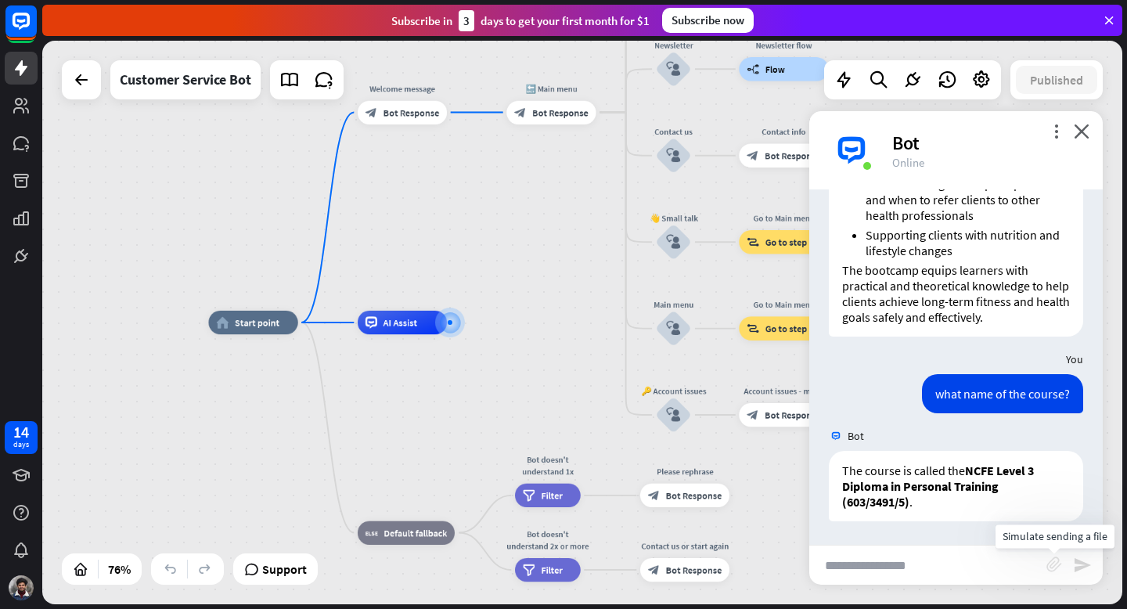
click at [1055, 568] on icon "block_attachment" at bounding box center [1054, 564] width 16 height 16
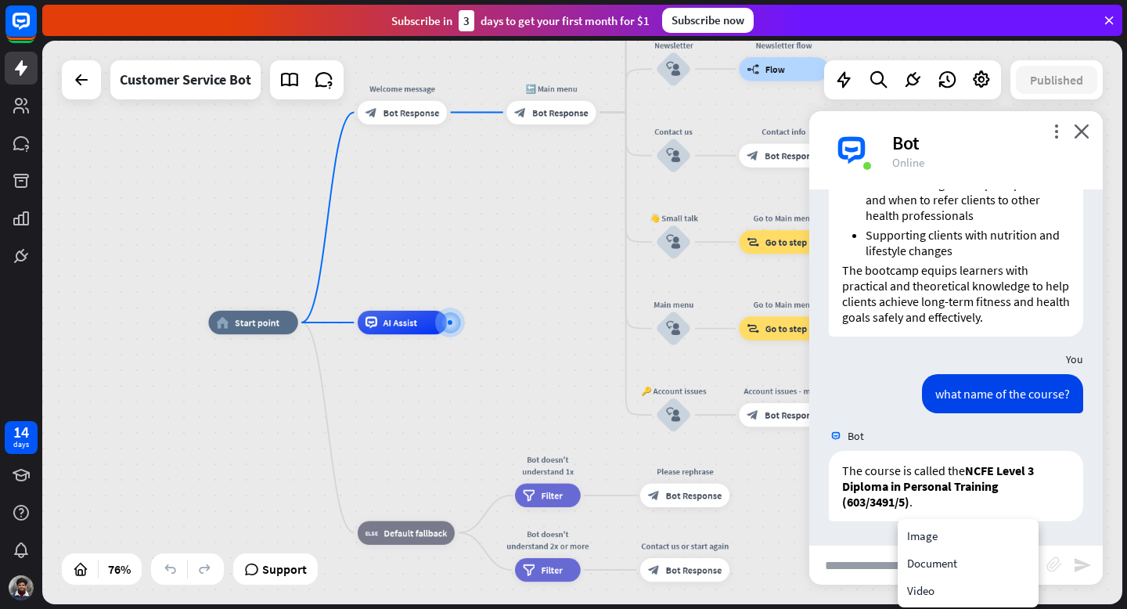
click at [1055, 568] on icon "block_attachment" at bounding box center [1054, 564] width 16 height 16
click at [948, 562] on input "text" at bounding box center [927, 564] width 237 height 39
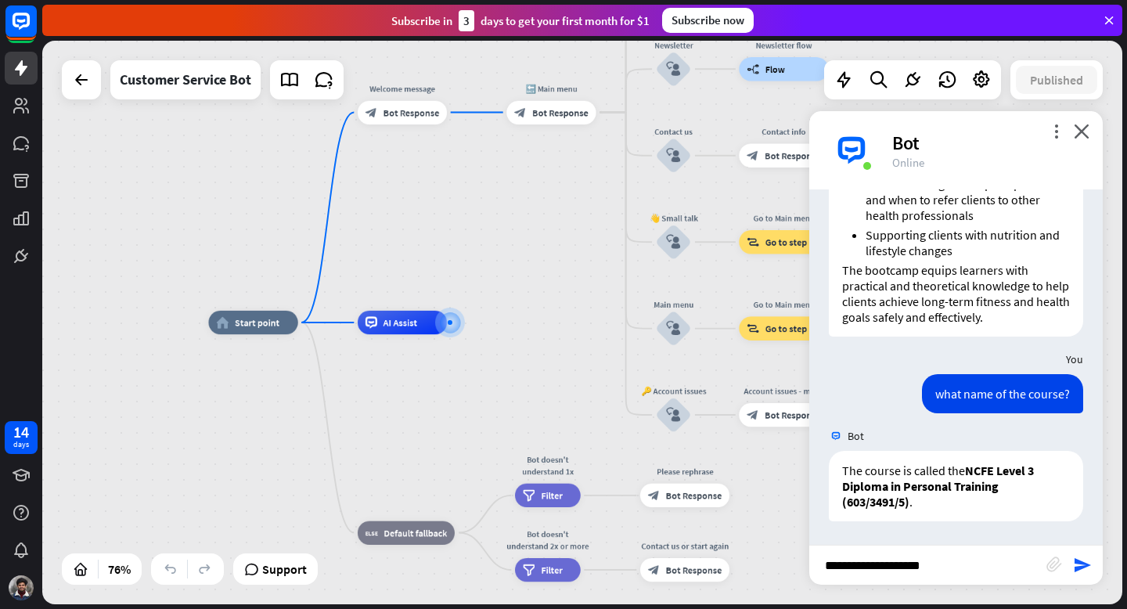
type input "**********"
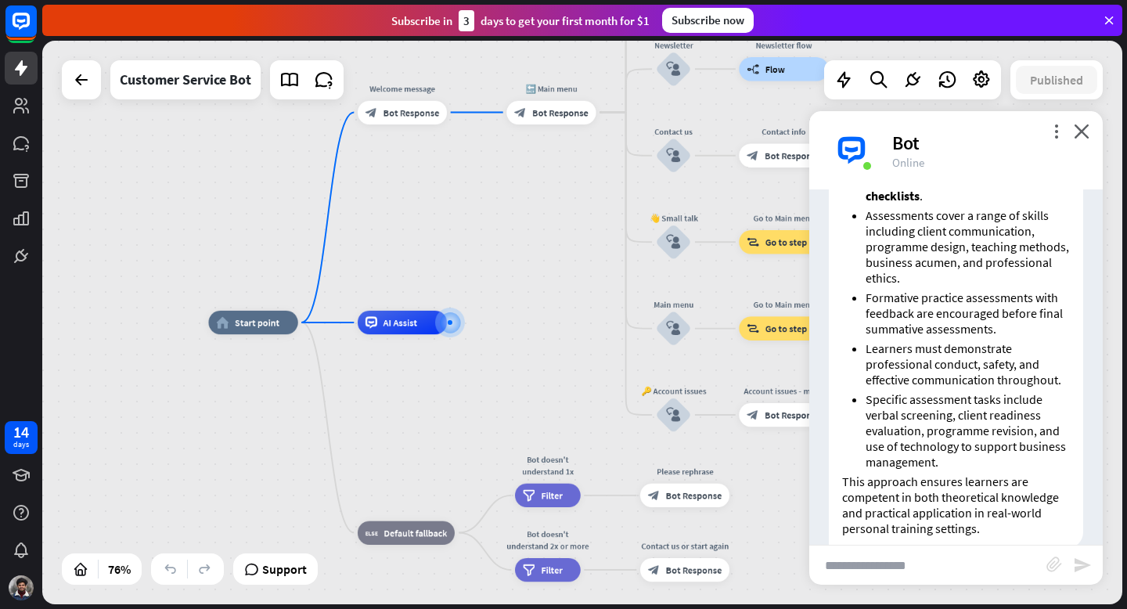
scroll to position [1410, 0]
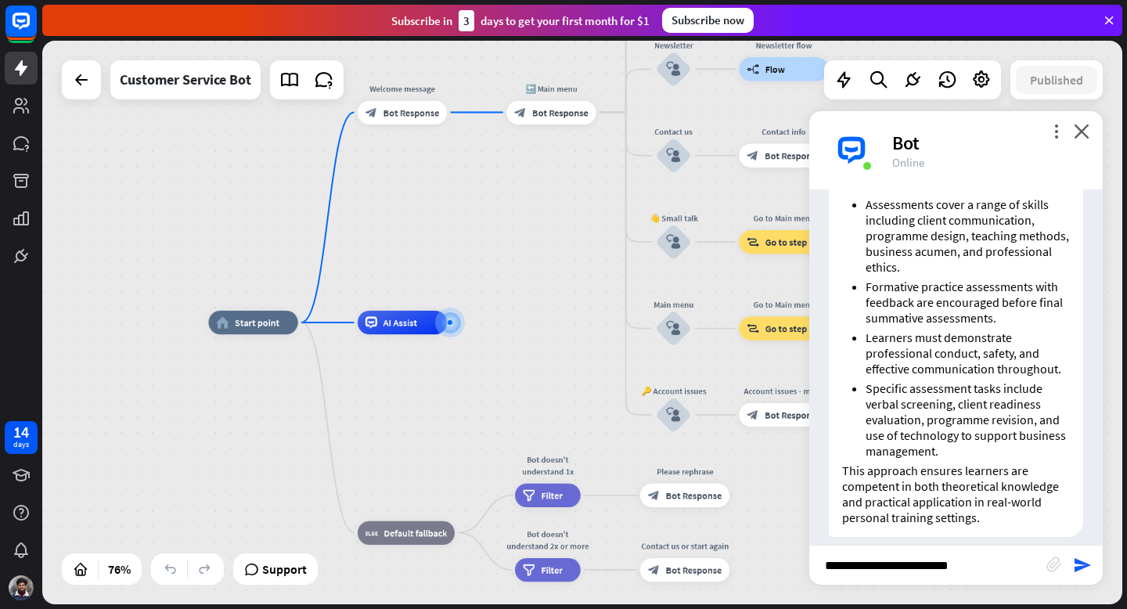
type input "**********"
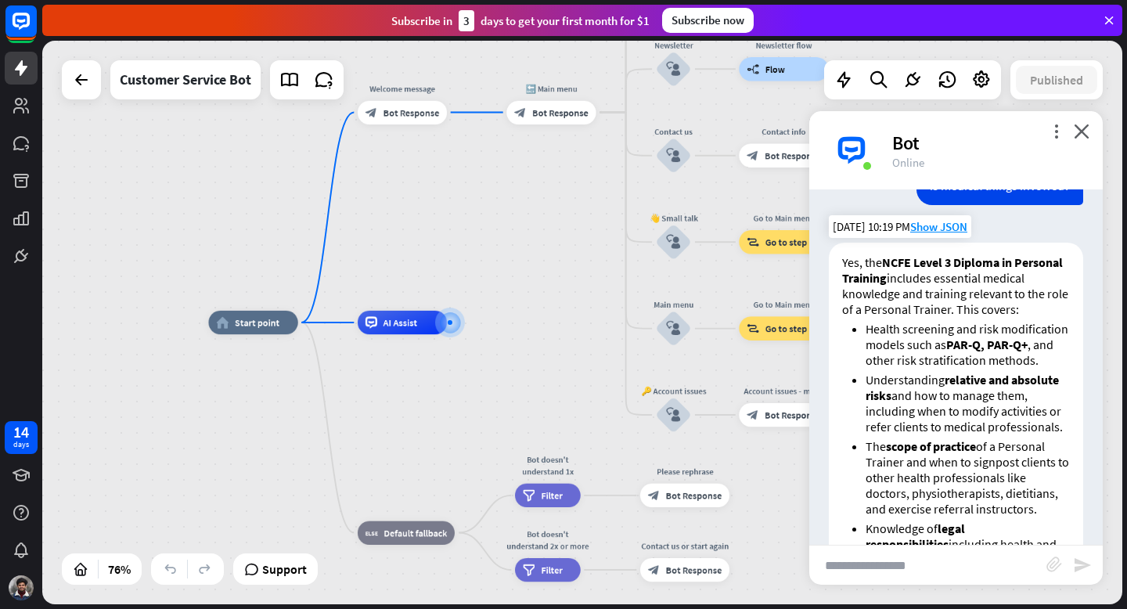
scroll to position [2044, 0]
